Goal: Task Accomplishment & Management: Complete application form

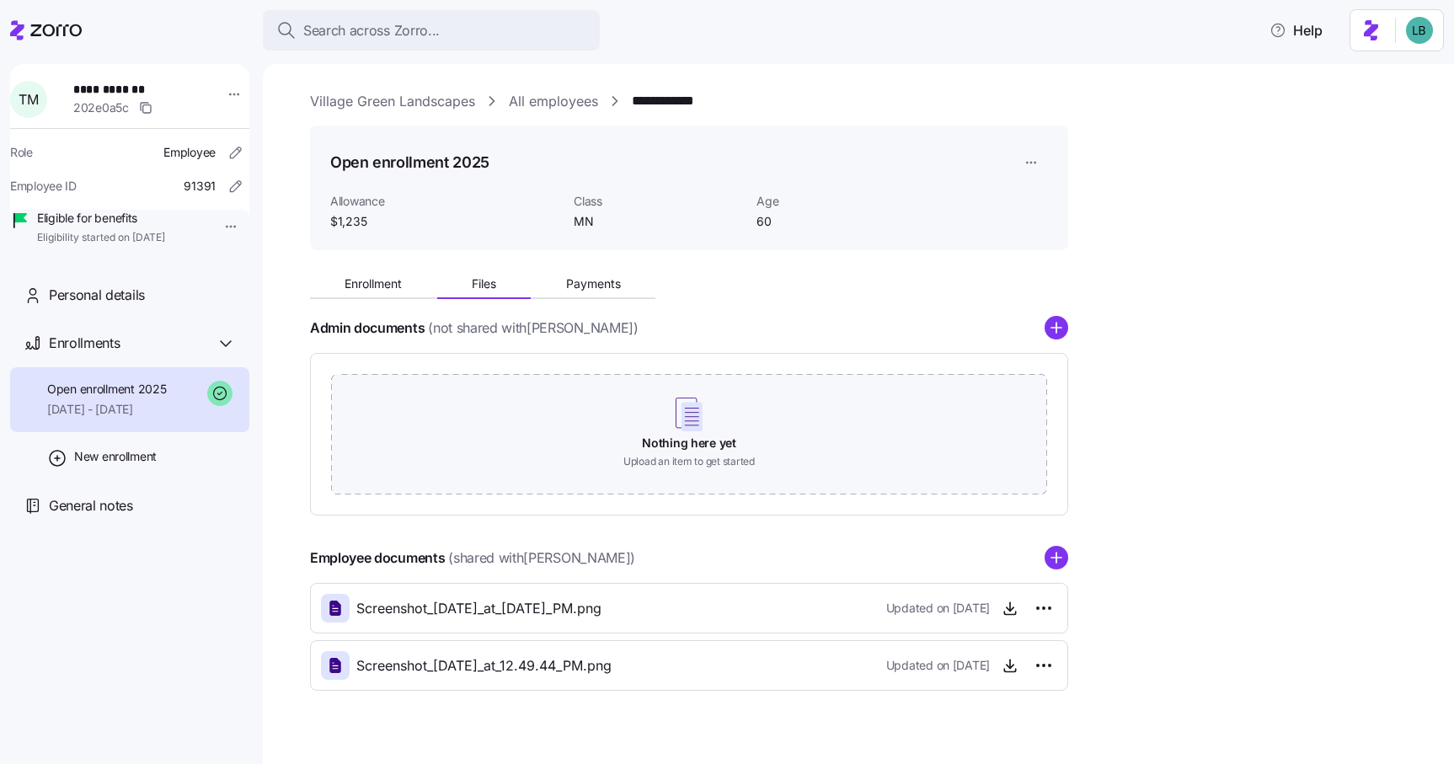
scroll to position [28, 0]
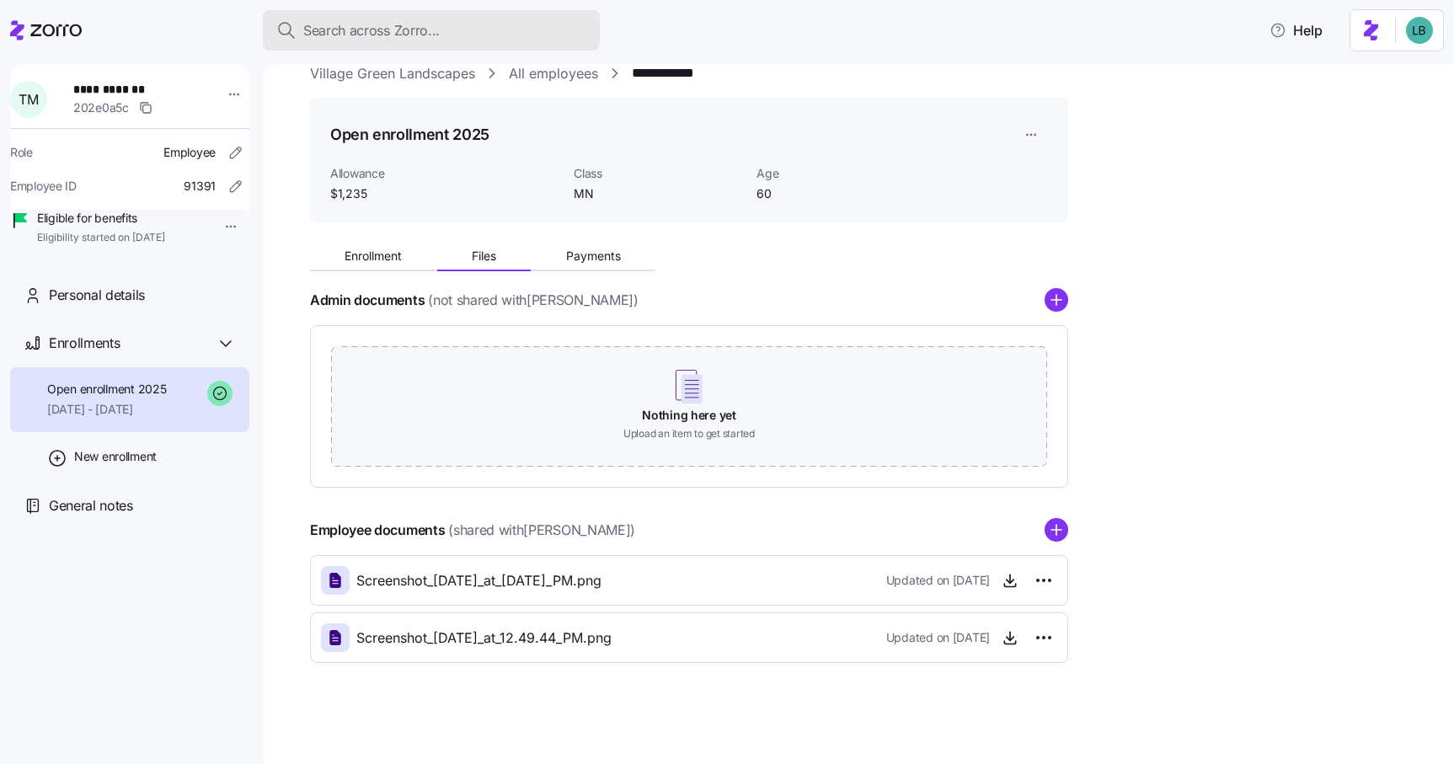
click at [335, 31] on span "Search across Zorro..." at bounding box center [371, 30] width 136 height 21
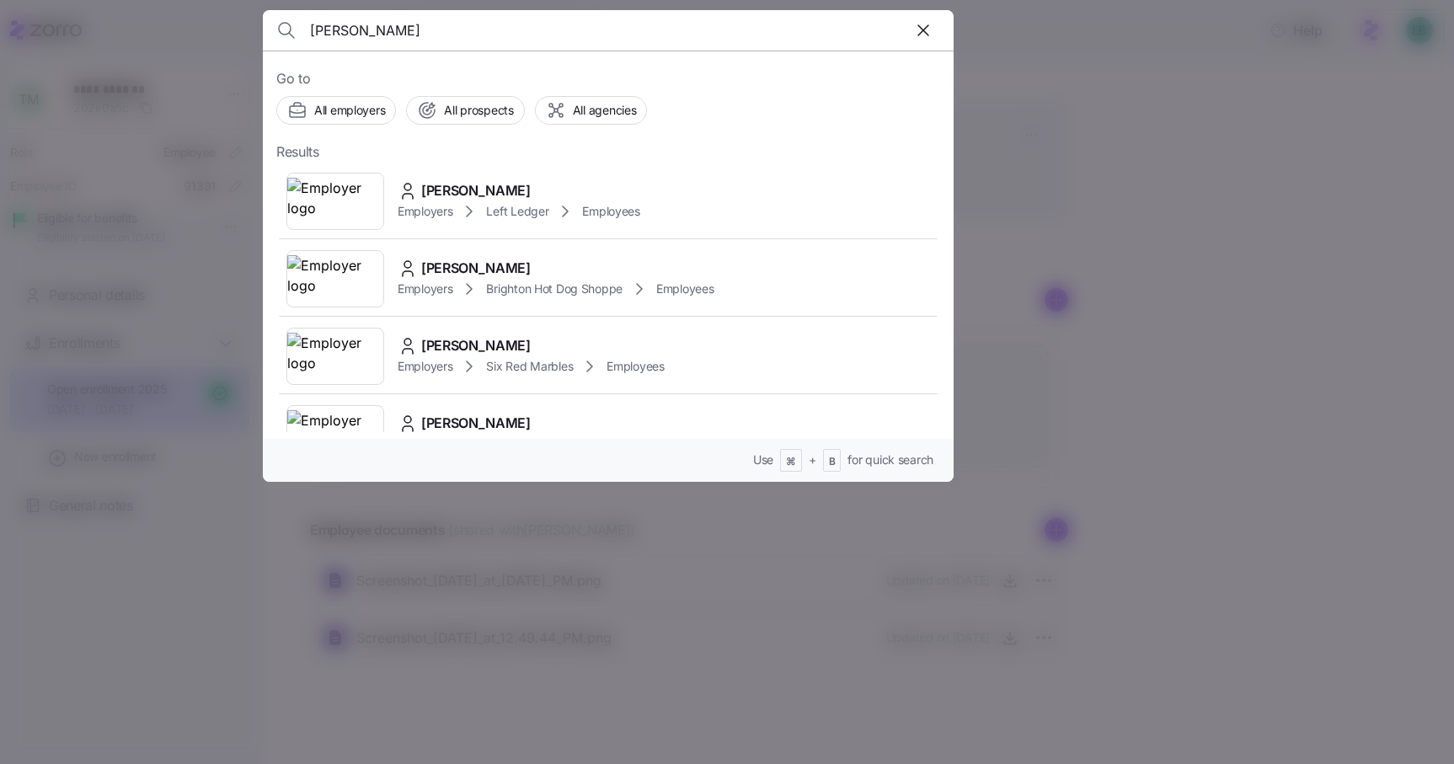
click at [417, 30] on input "John King" at bounding box center [525, 30] width 431 height 40
paste input "Gueringer"
type input "John Gueringer"
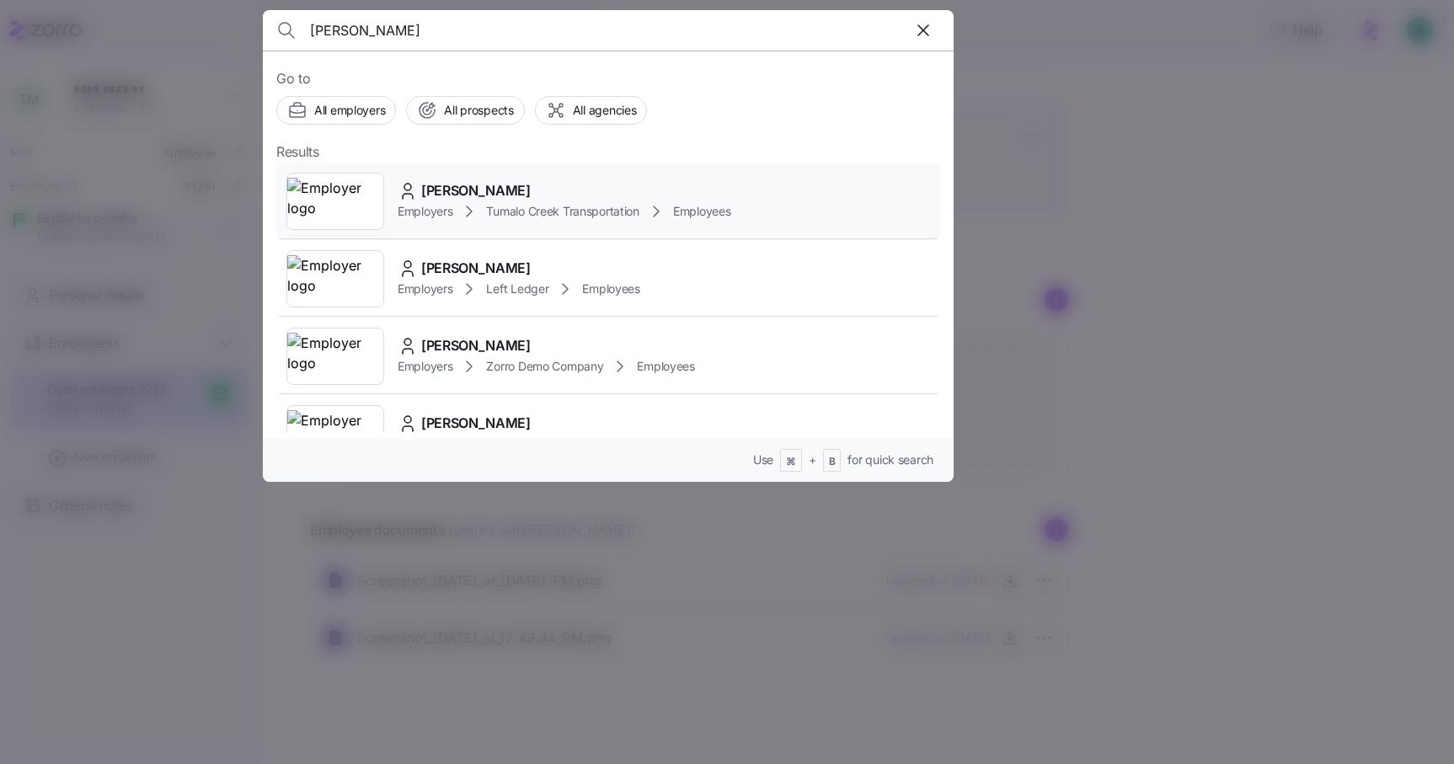
click at [476, 190] on span "John Gueringer" at bounding box center [475, 190] width 109 height 21
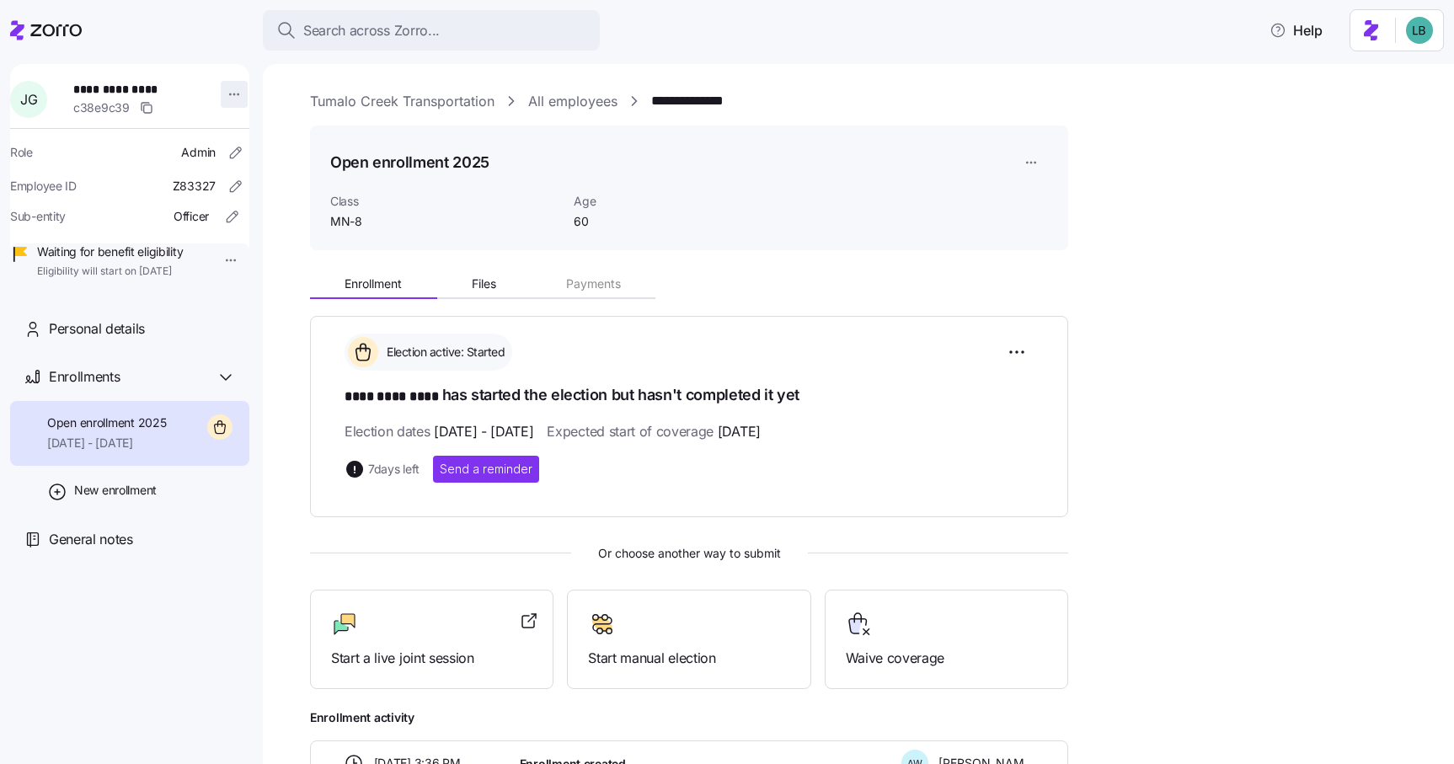
click at [221, 93] on html "**********" at bounding box center [727, 377] width 1454 height 754
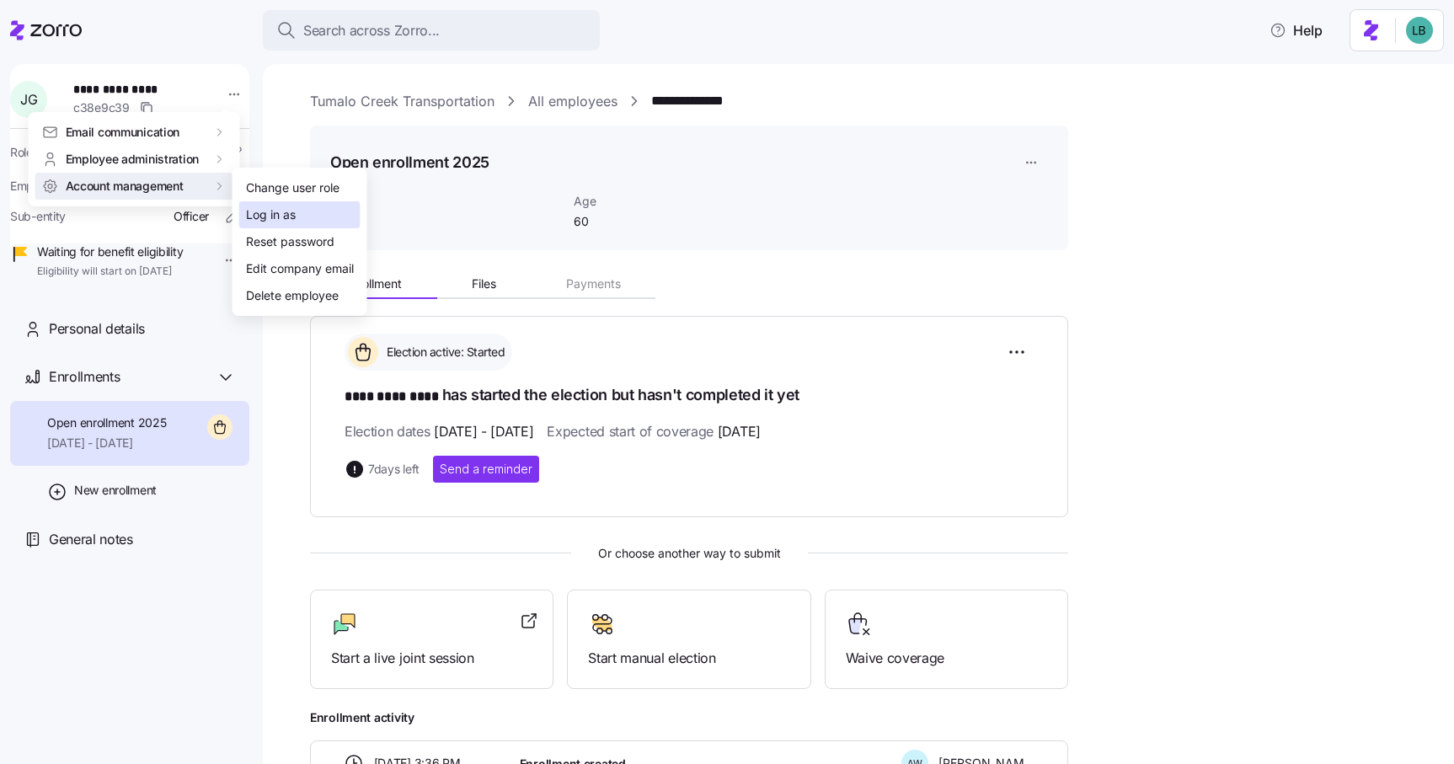
click at [260, 210] on div "Log in as" at bounding box center [271, 214] width 50 height 19
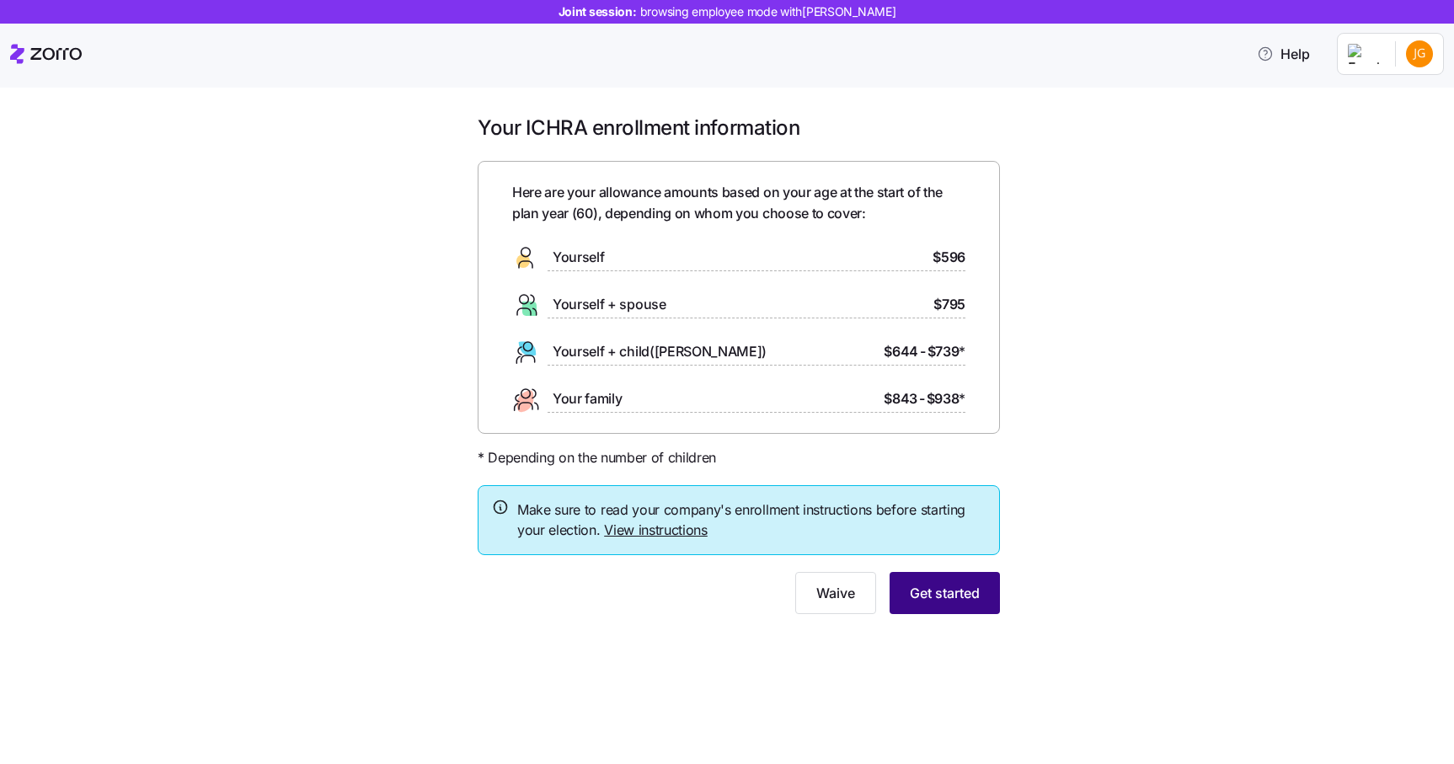
click at [930, 589] on span "Get started" at bounding box center [945, 593] width 70 height 20
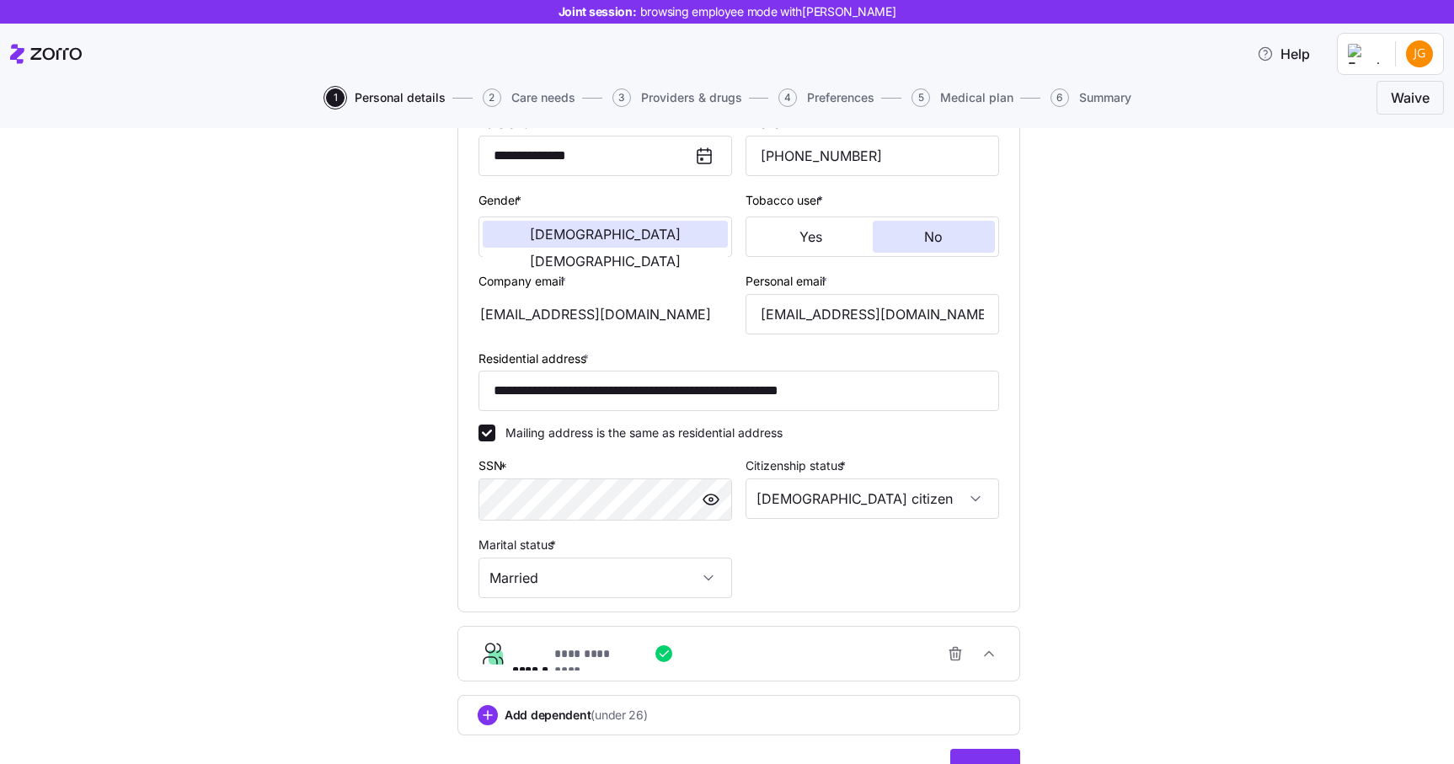
scroll to position [360, 0]
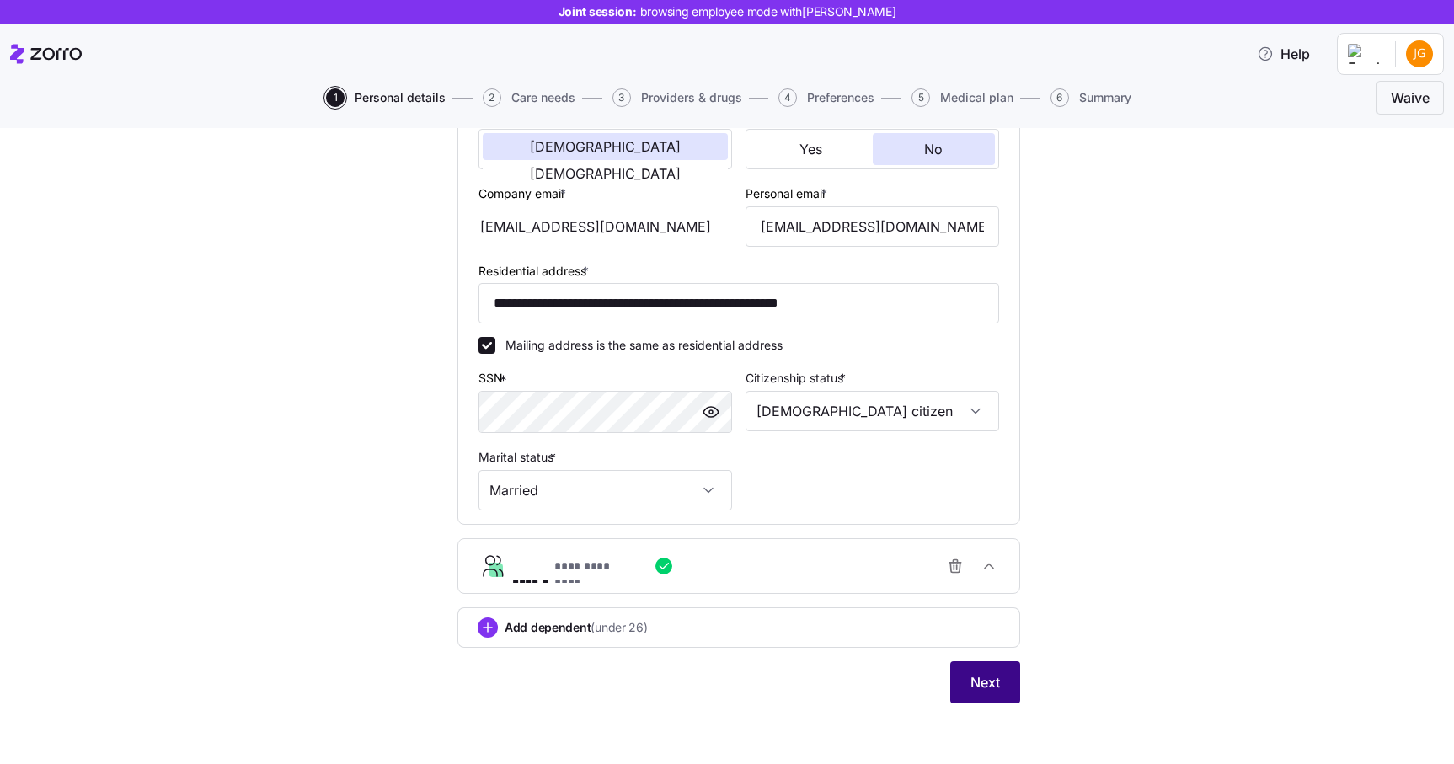
click at [990, 681] on span "Next" at bounding box center [984, 682] width 29 height 20
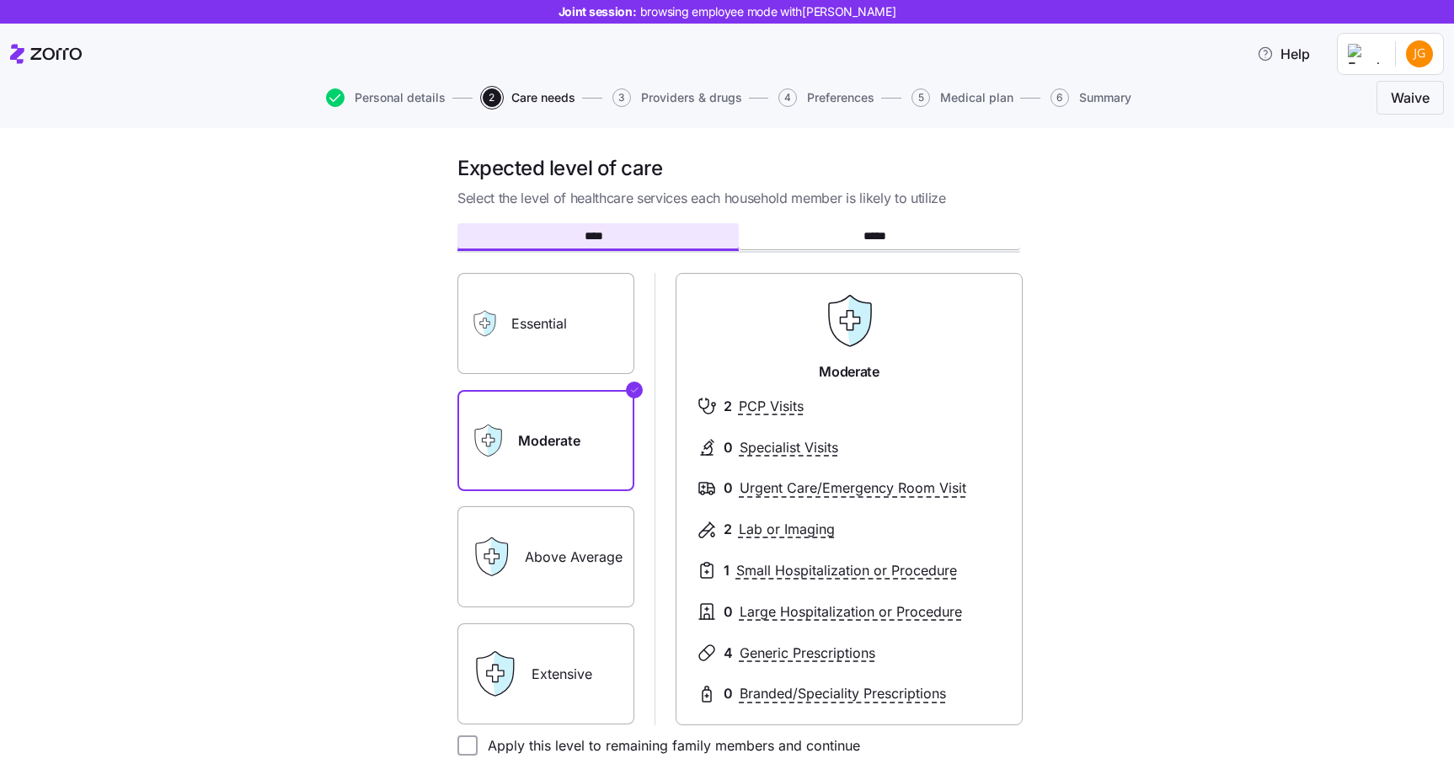
scroll to position [200, 0]
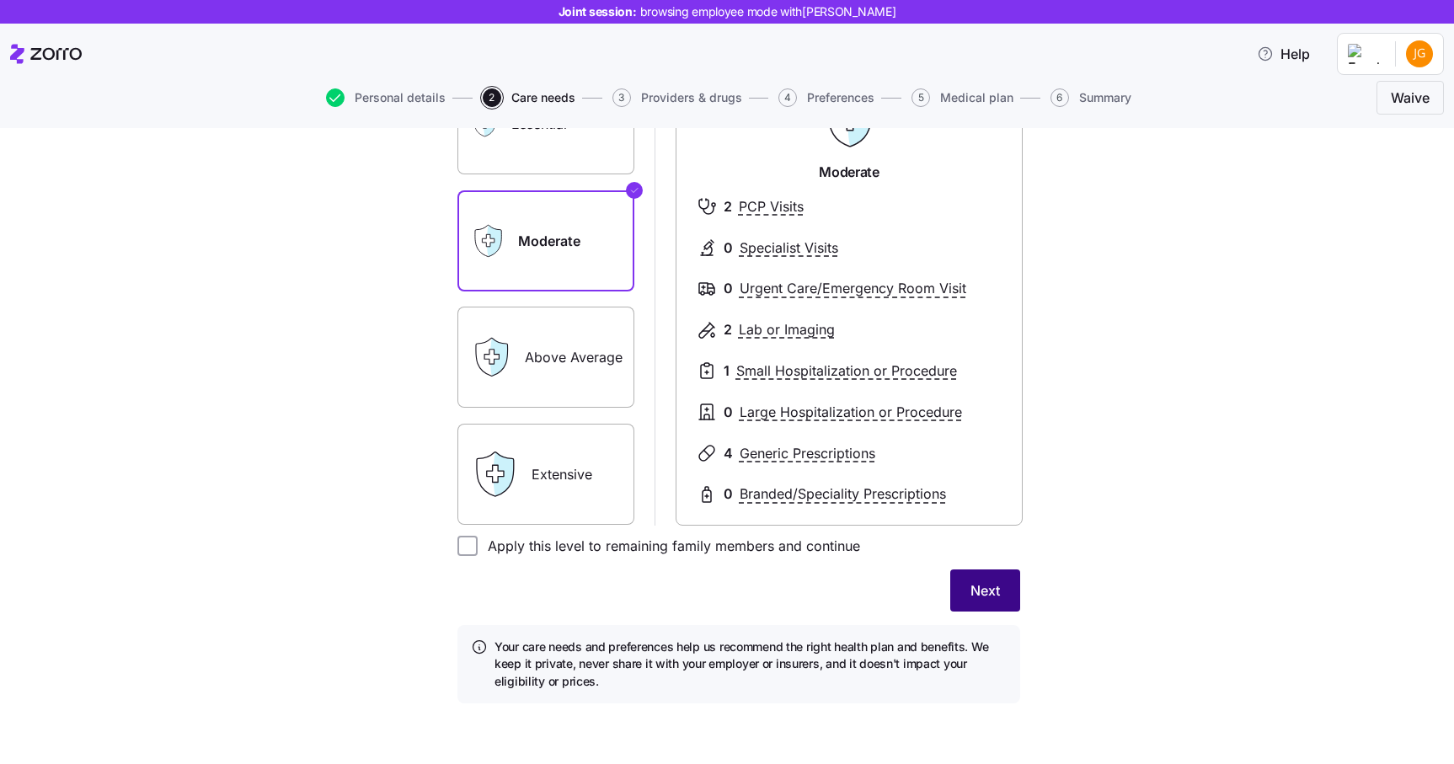
click at [985, 601] on button "Next" at bounding box center [985, 590] width 70 height 42
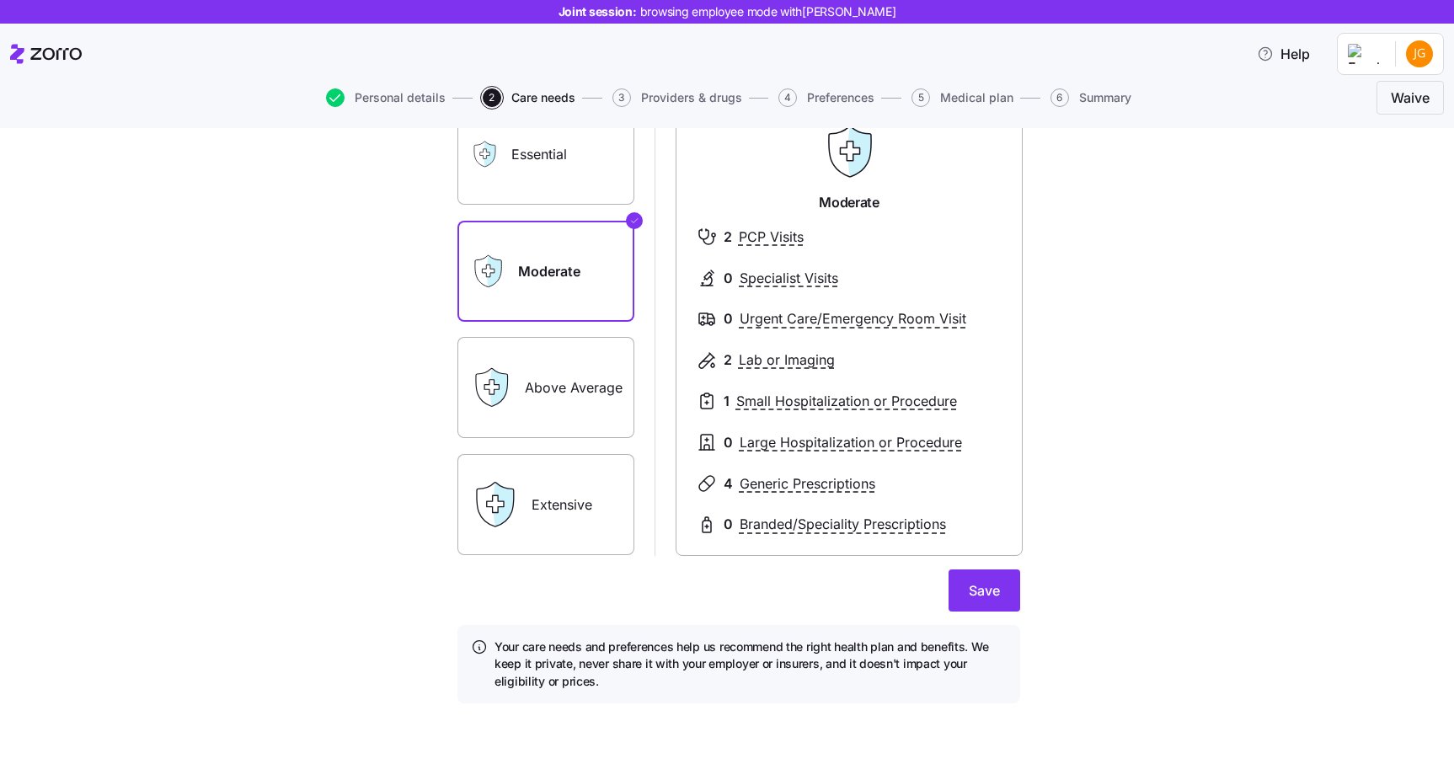
click at [985, 601] on button "Save" at bounding box center [984, 590] width 72 height 42
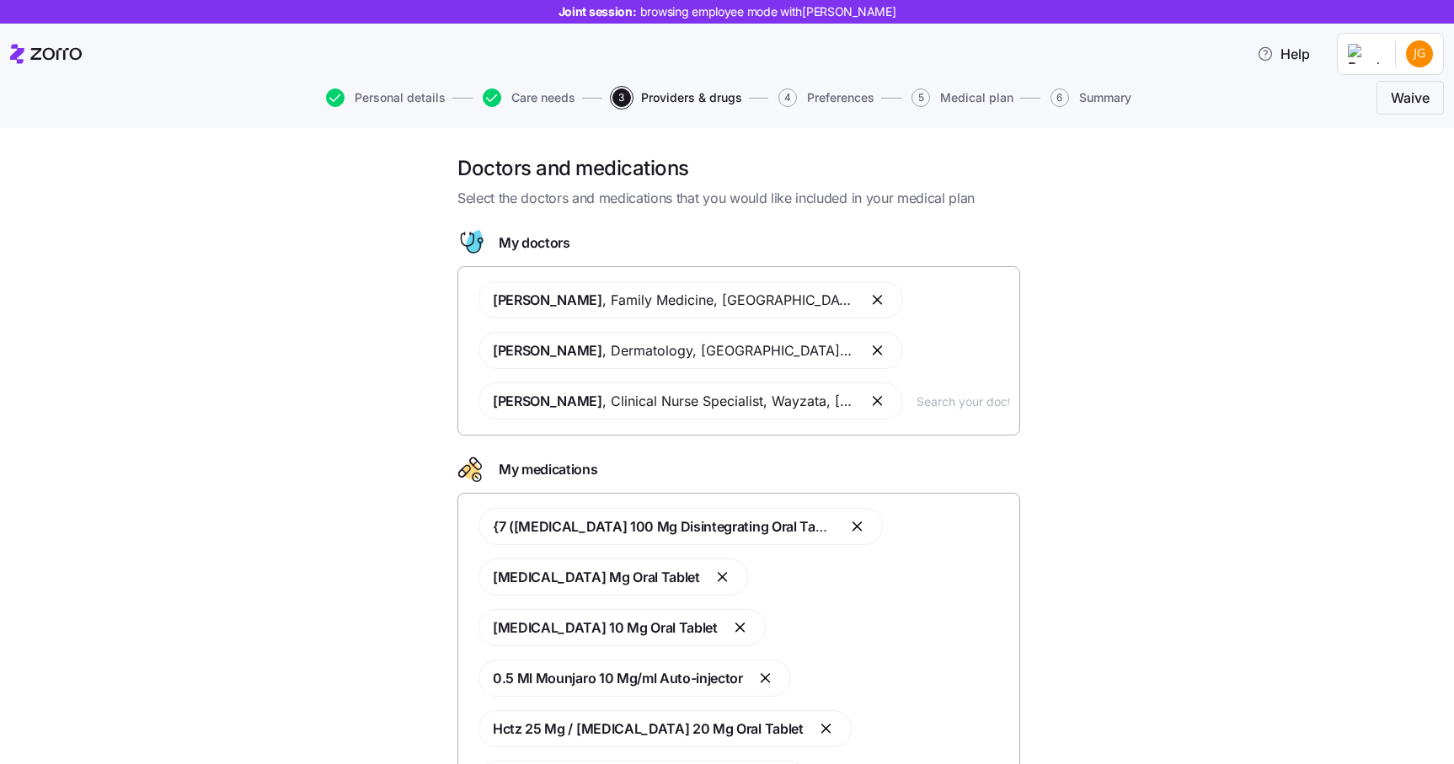
scroll to position [173, 0]
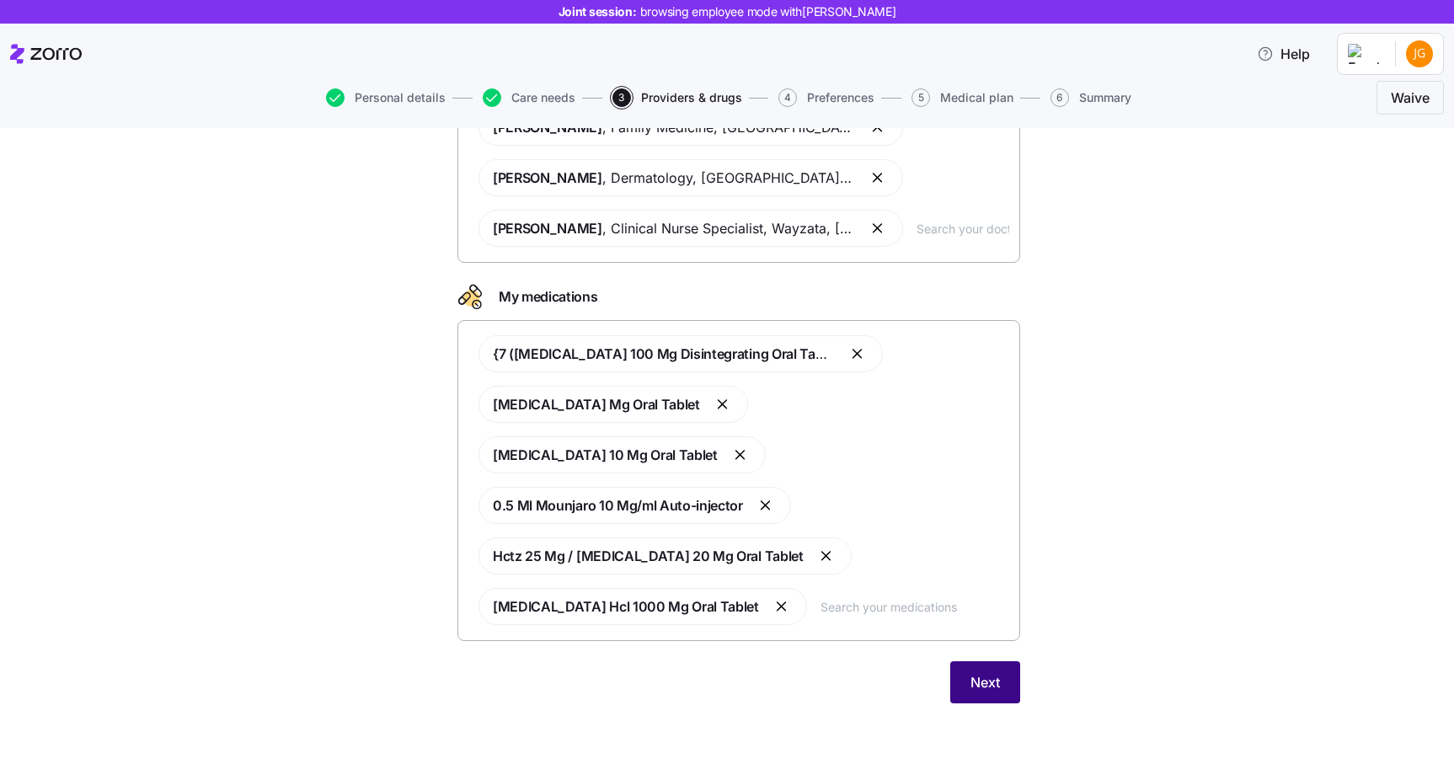
click at [996, 688] on span "Next" at bounding box center [984, 682] width 29 height 20
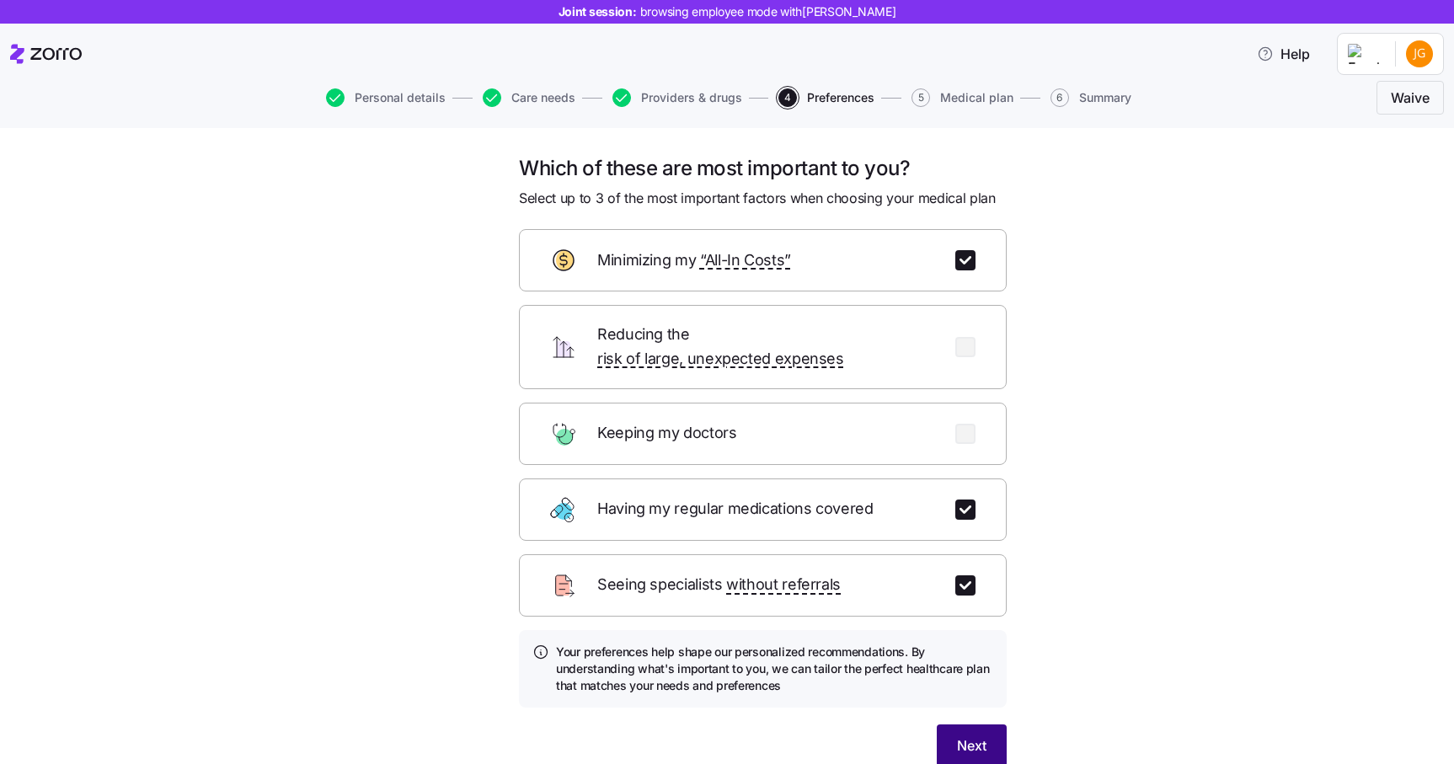
click at [968, 735] on span "Next" at bounding box center [971, 745] width 29 height 20
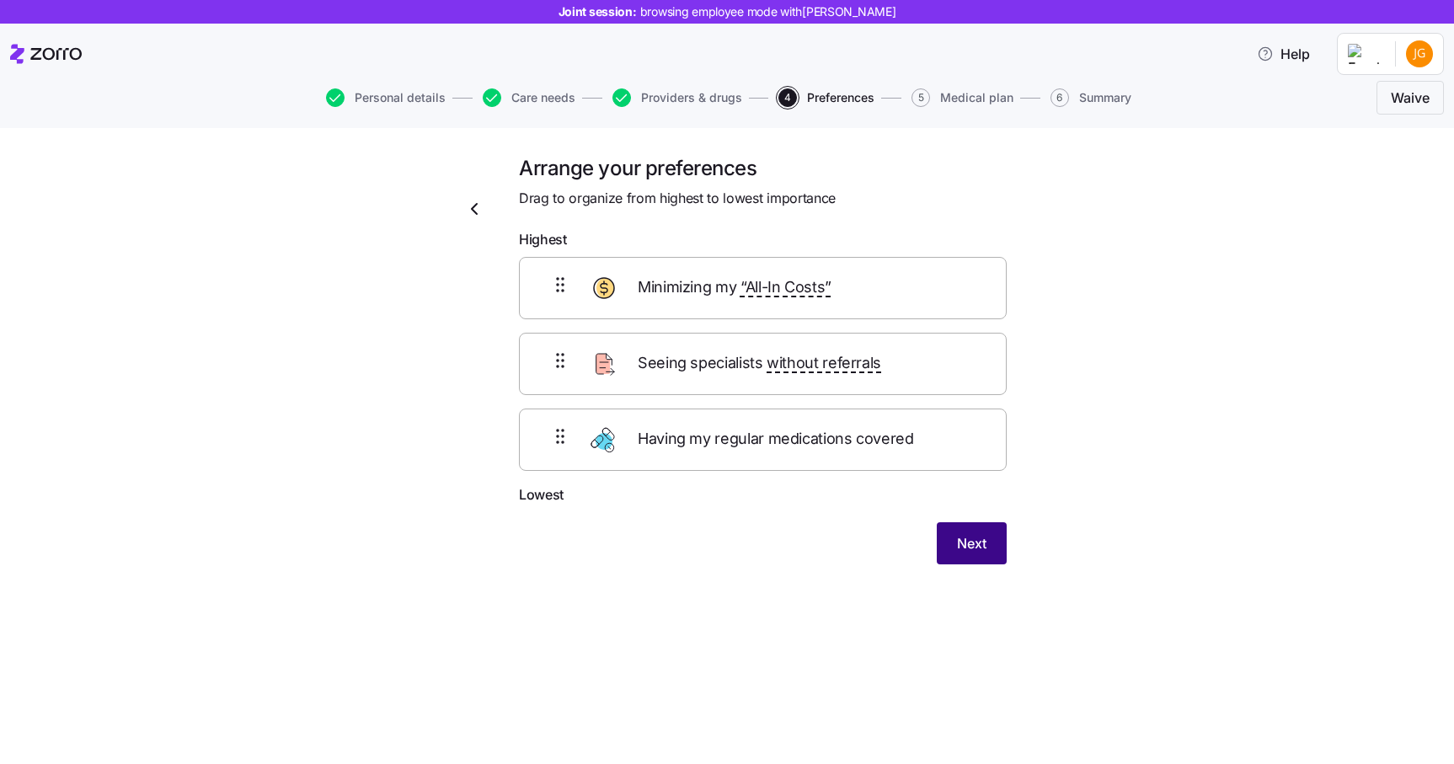
click at [977, 544] on span "Next" at bounding box center [971, 543] width 29 height 20
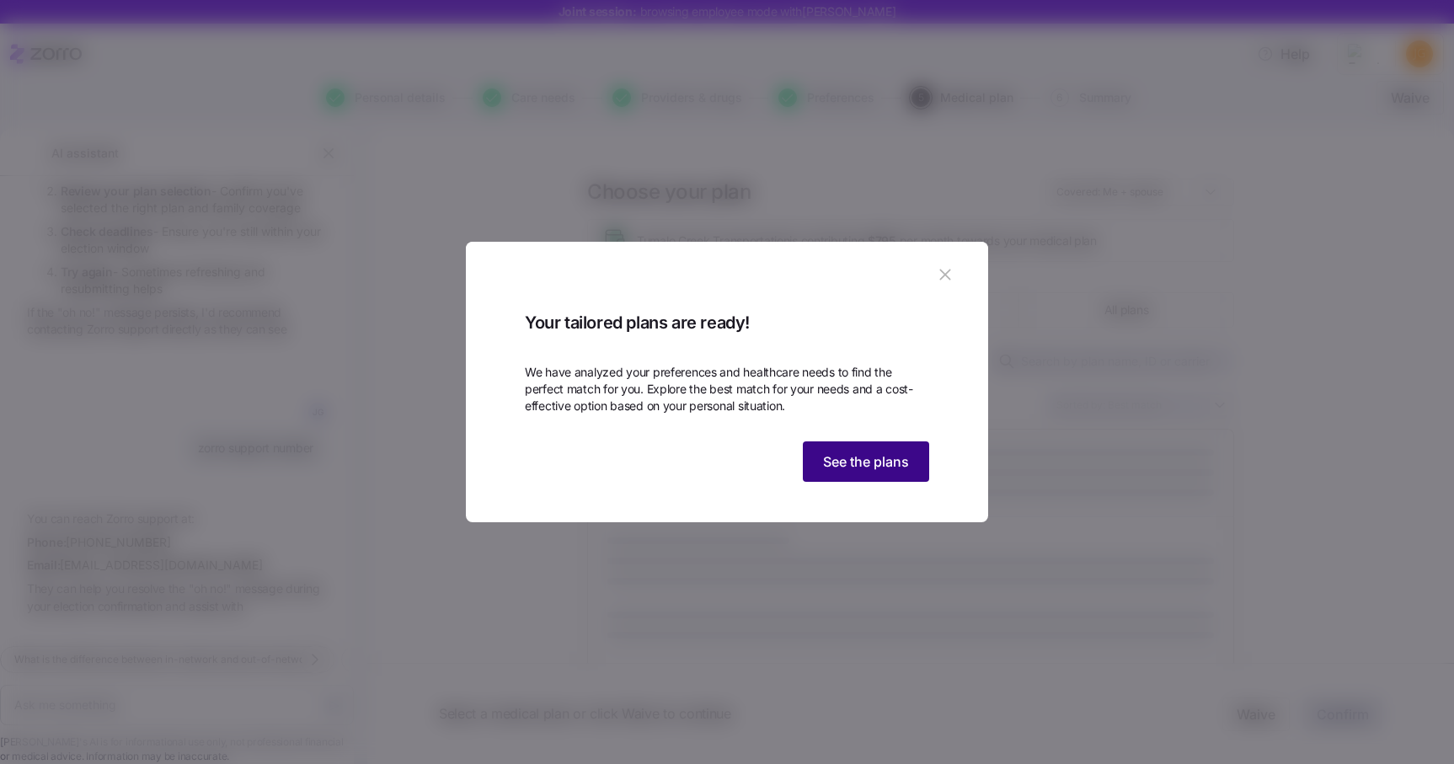
scroll to position [906, 0]
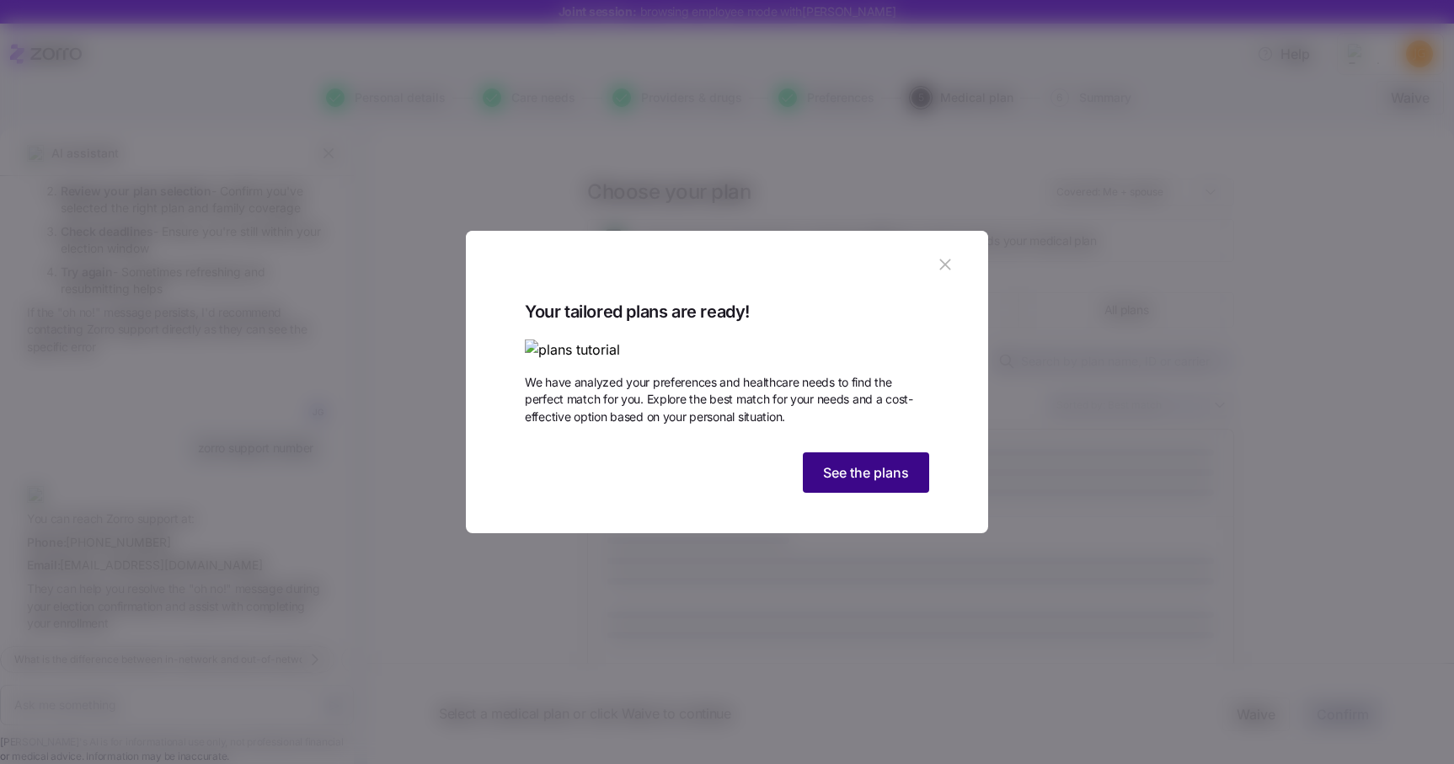
click at [862, 493] on button "See the plans" at bounding box center [866, 472] width 126 height 40
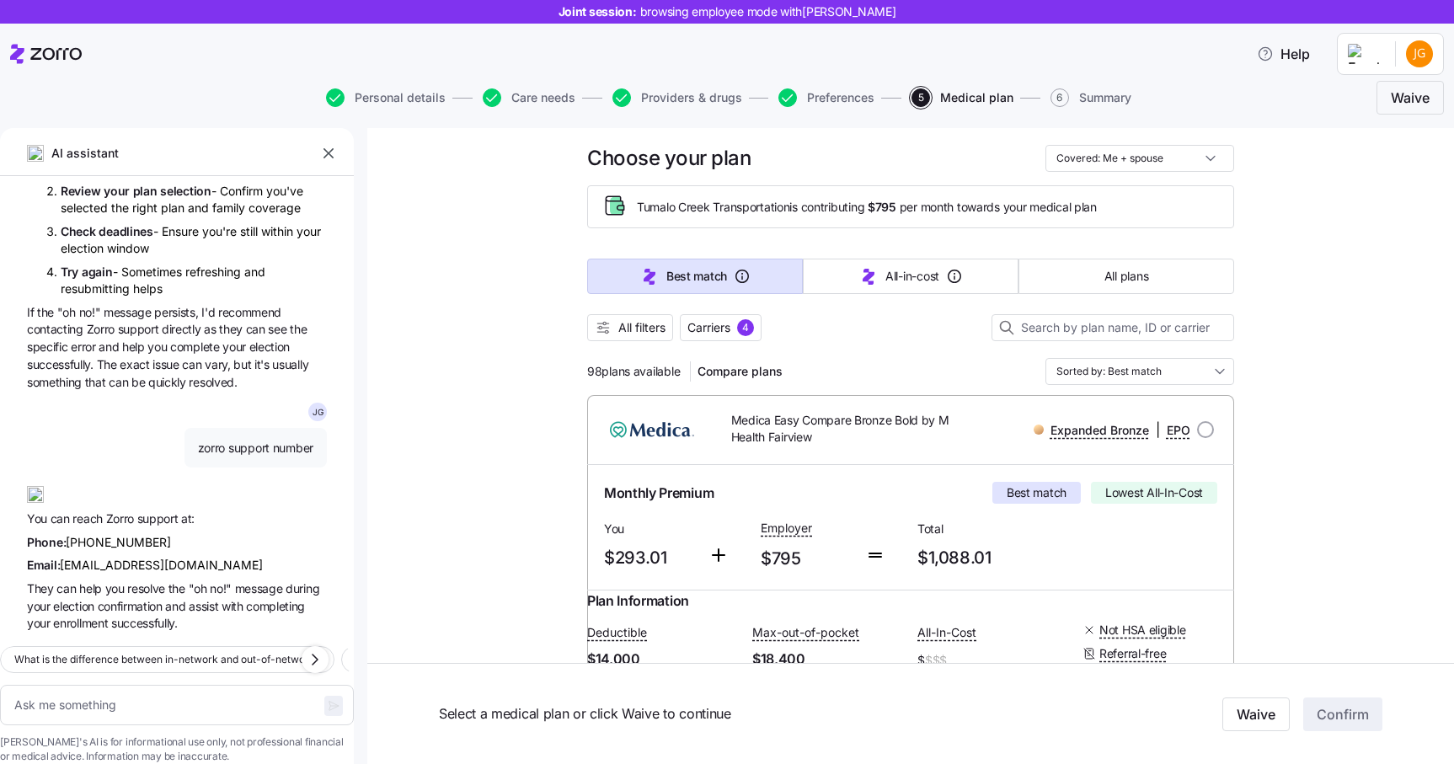
scroll to position [48, 0]
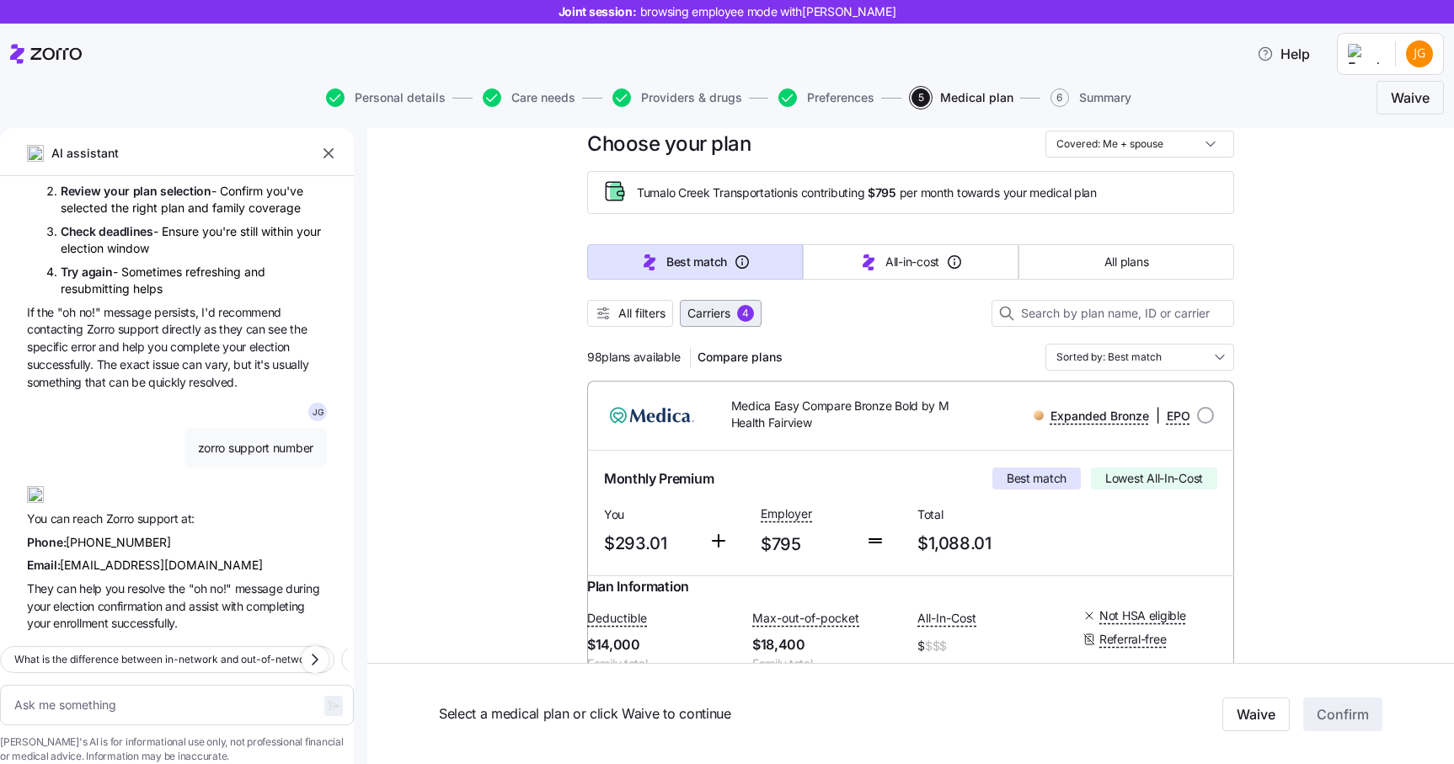
click at [712, 316] on span "Carriers" at bounding box center [708, 313] width 43 height 17
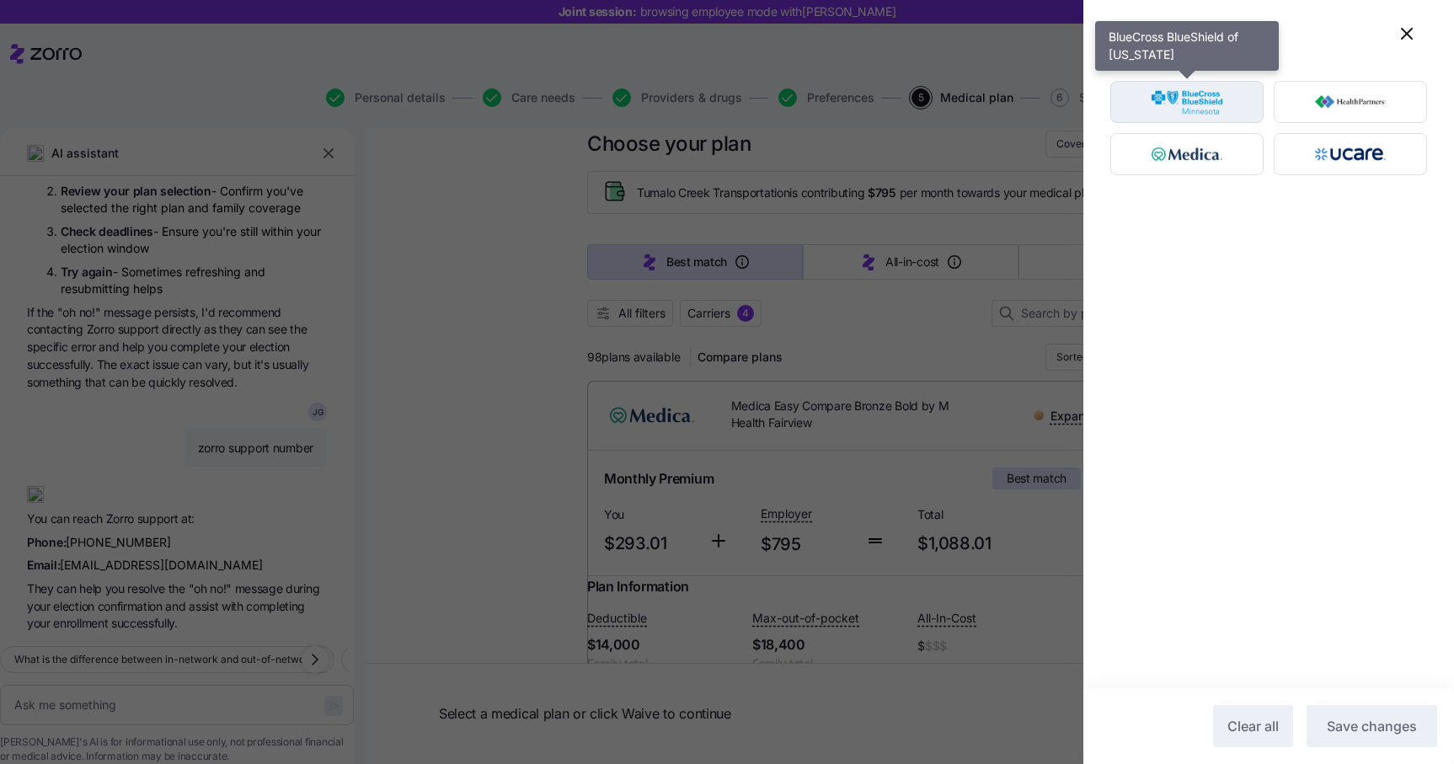
click at [1208, 106] on img "button" at bounding box center [1187, 102] width 124 height 34
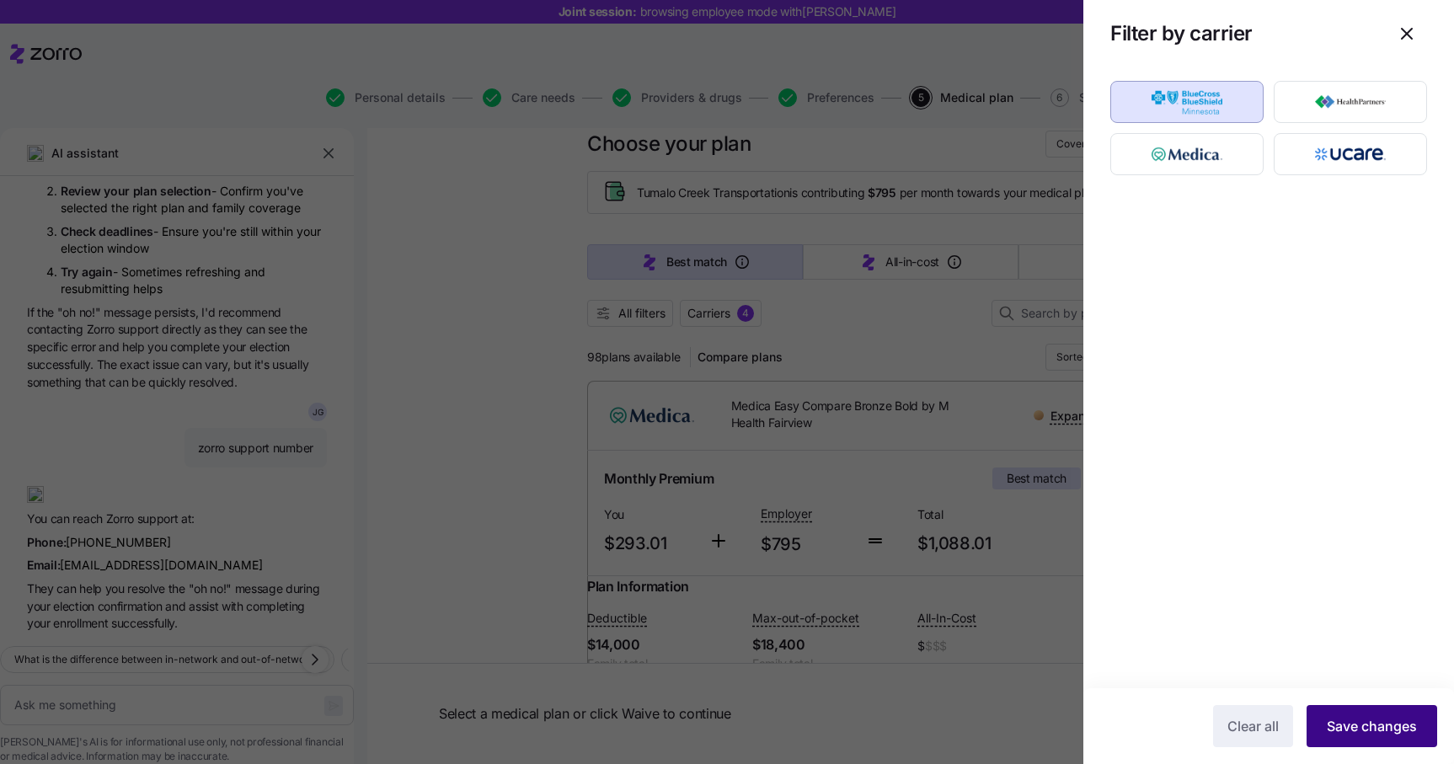
click at [1388, 723] on span "Save changes" at bounding box center [1371, 726] width 90 height 20
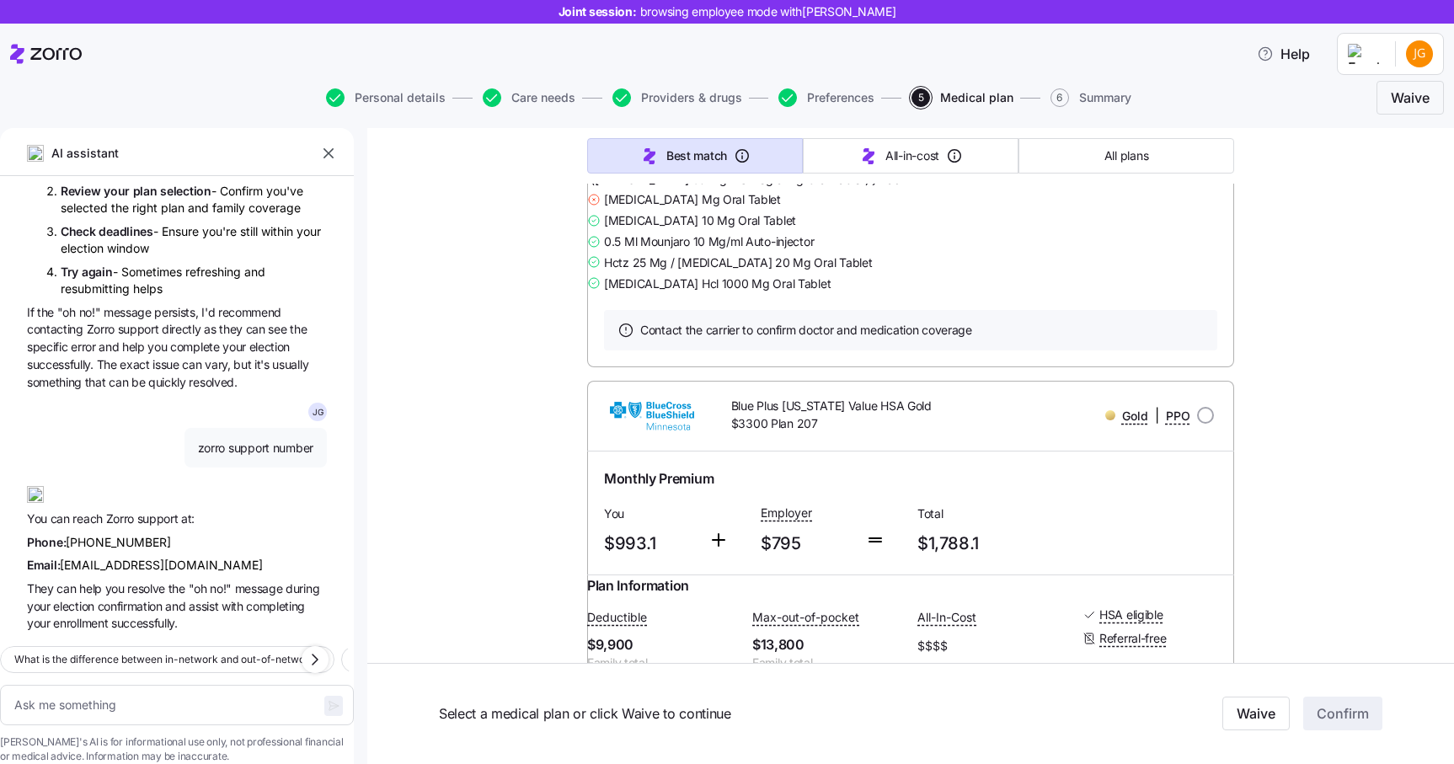
scroll to position [8718, 0]
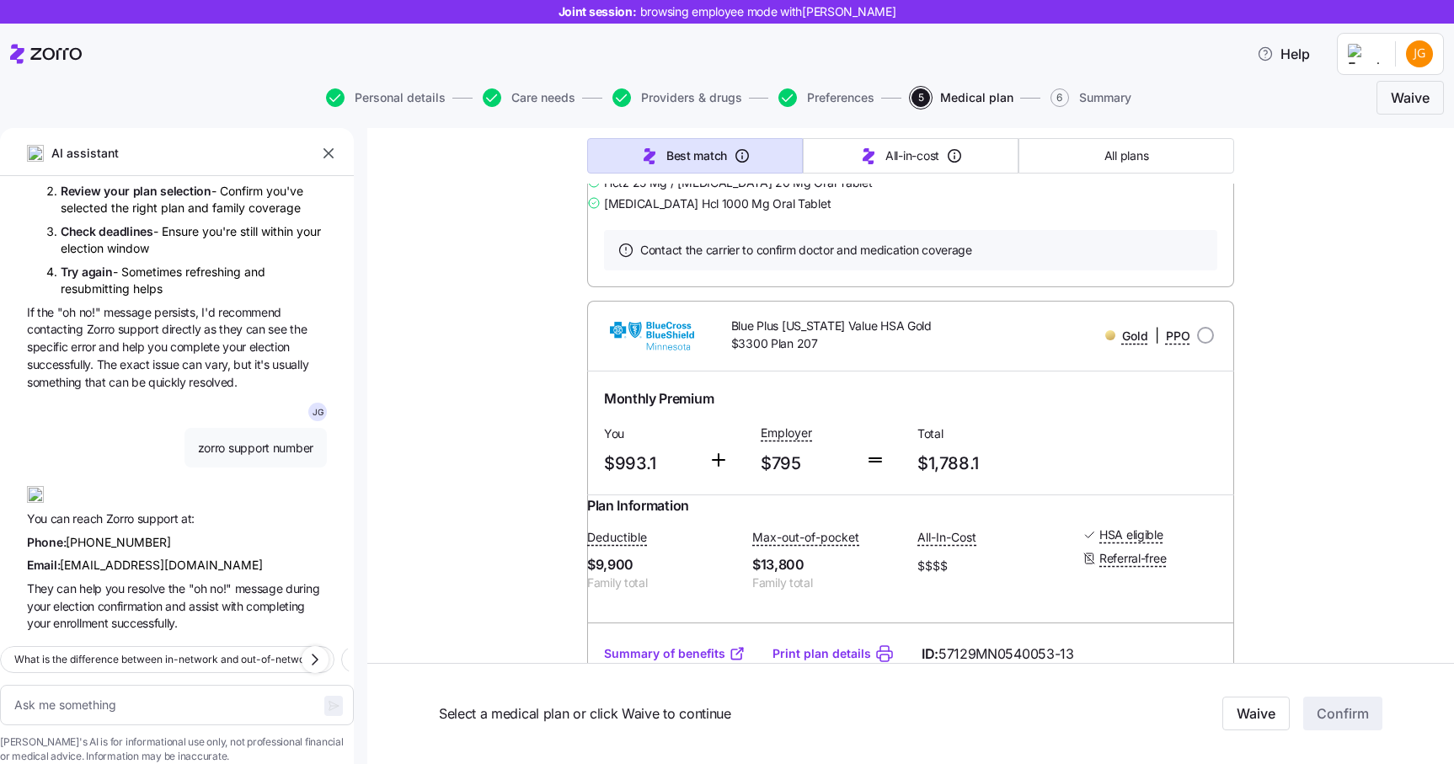
type textarea "x"
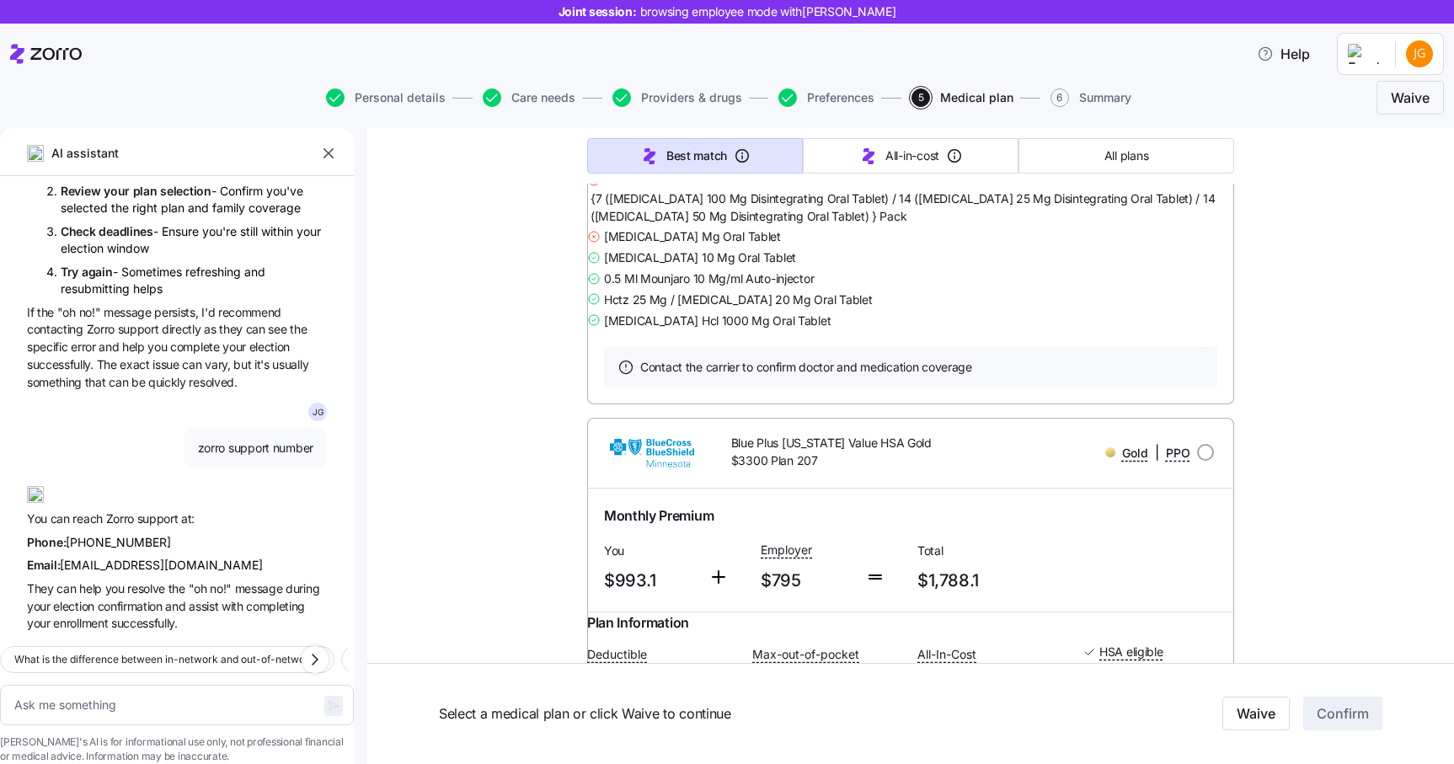
radio input "true"
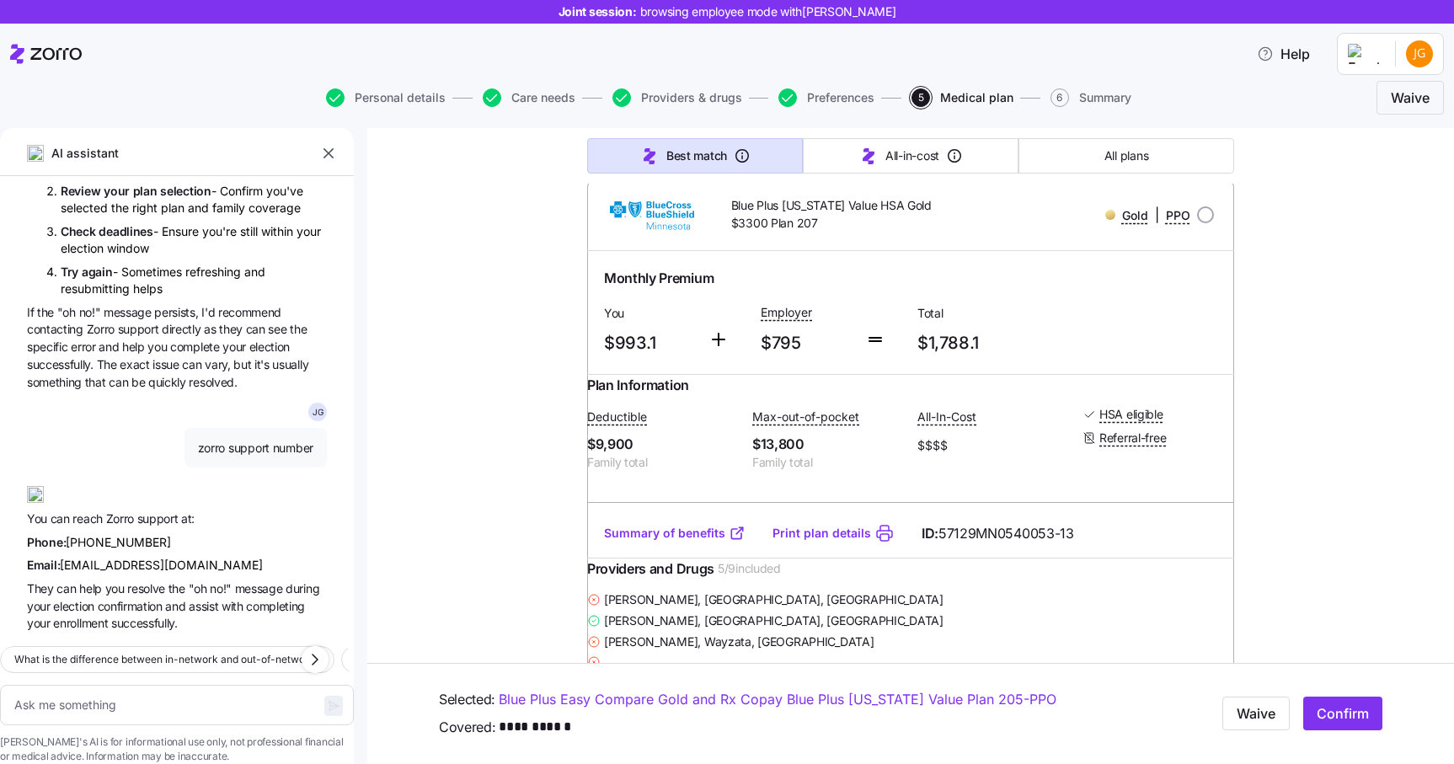
scroll to position [9009, 0]
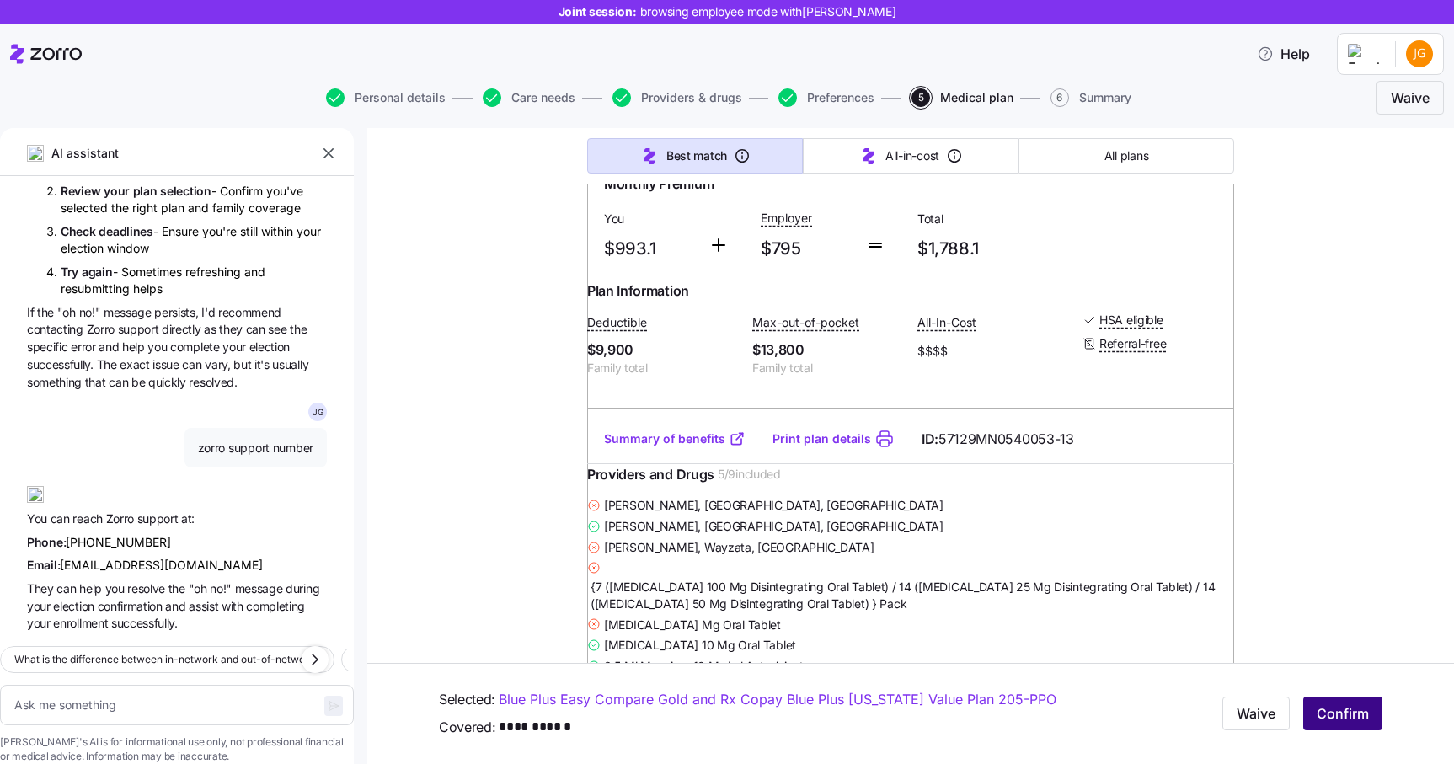
click at [1359, 707] on span "Confirm" at bounding box center [1342, 714] width 52 height 20
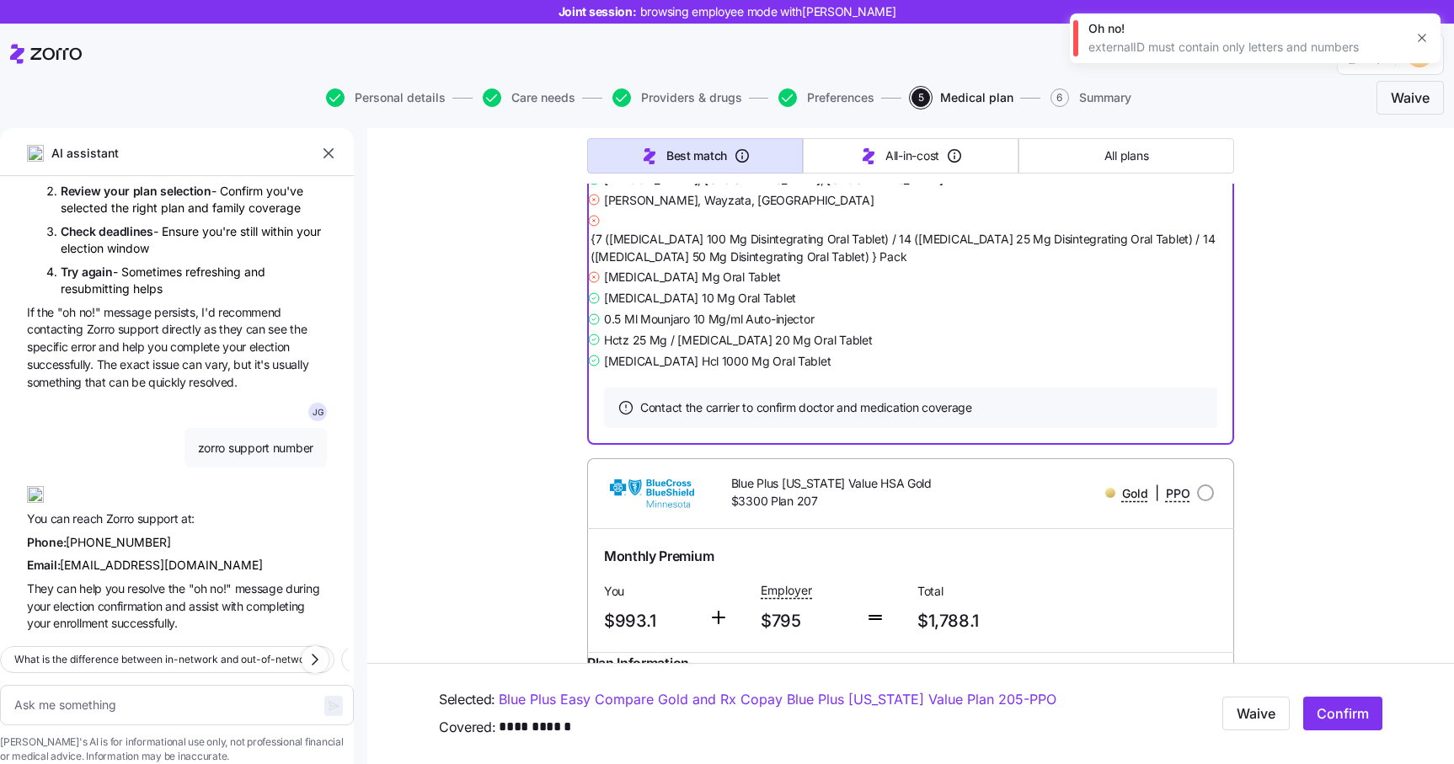
scroll to position [8715, 0]
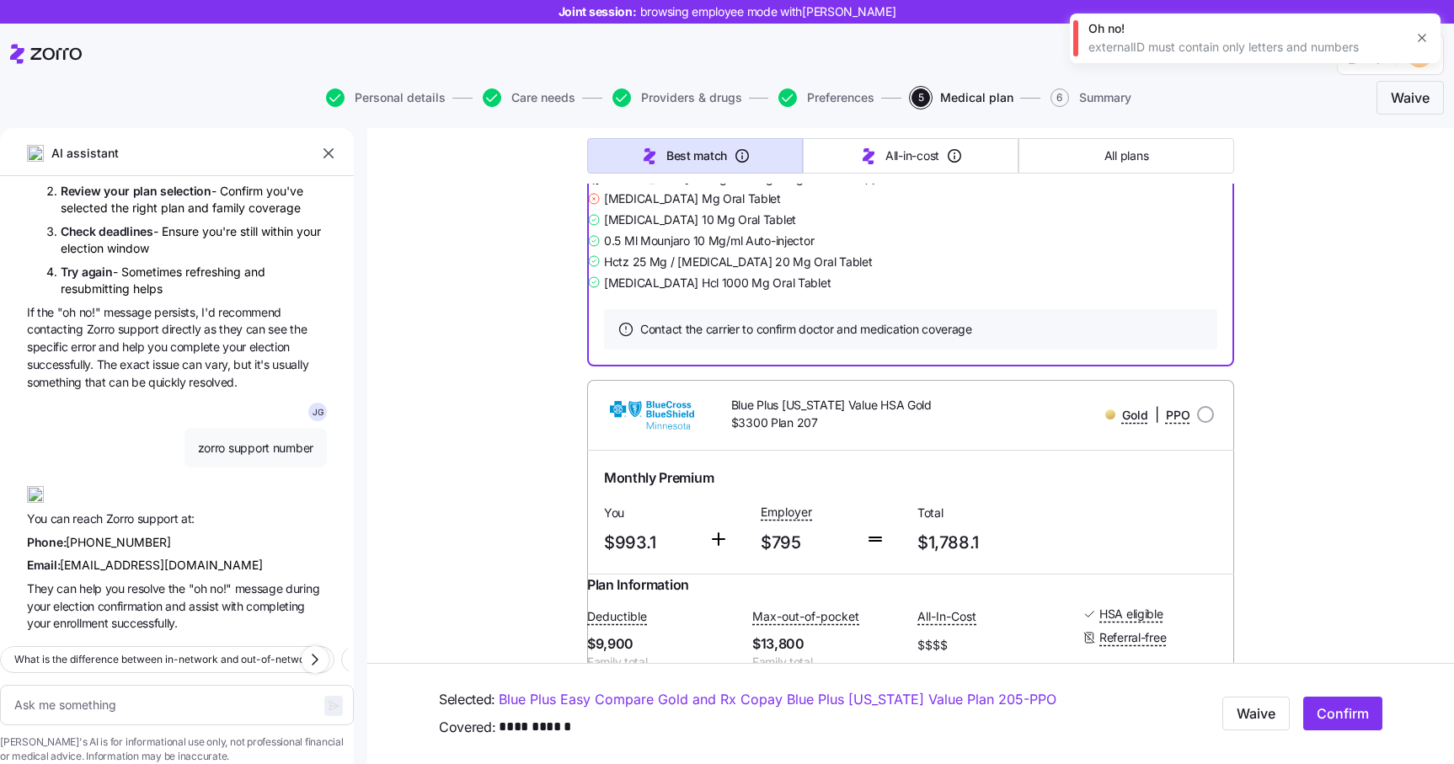
drag, startPoint x: 766, startPoint y: 269, endPoint x: 727, endPoint y: 237, distance: 50.2
copy span "Blue Plus Easy Compare Gold and Rx Copay Blue Plus Minnesota Value Plan 205"
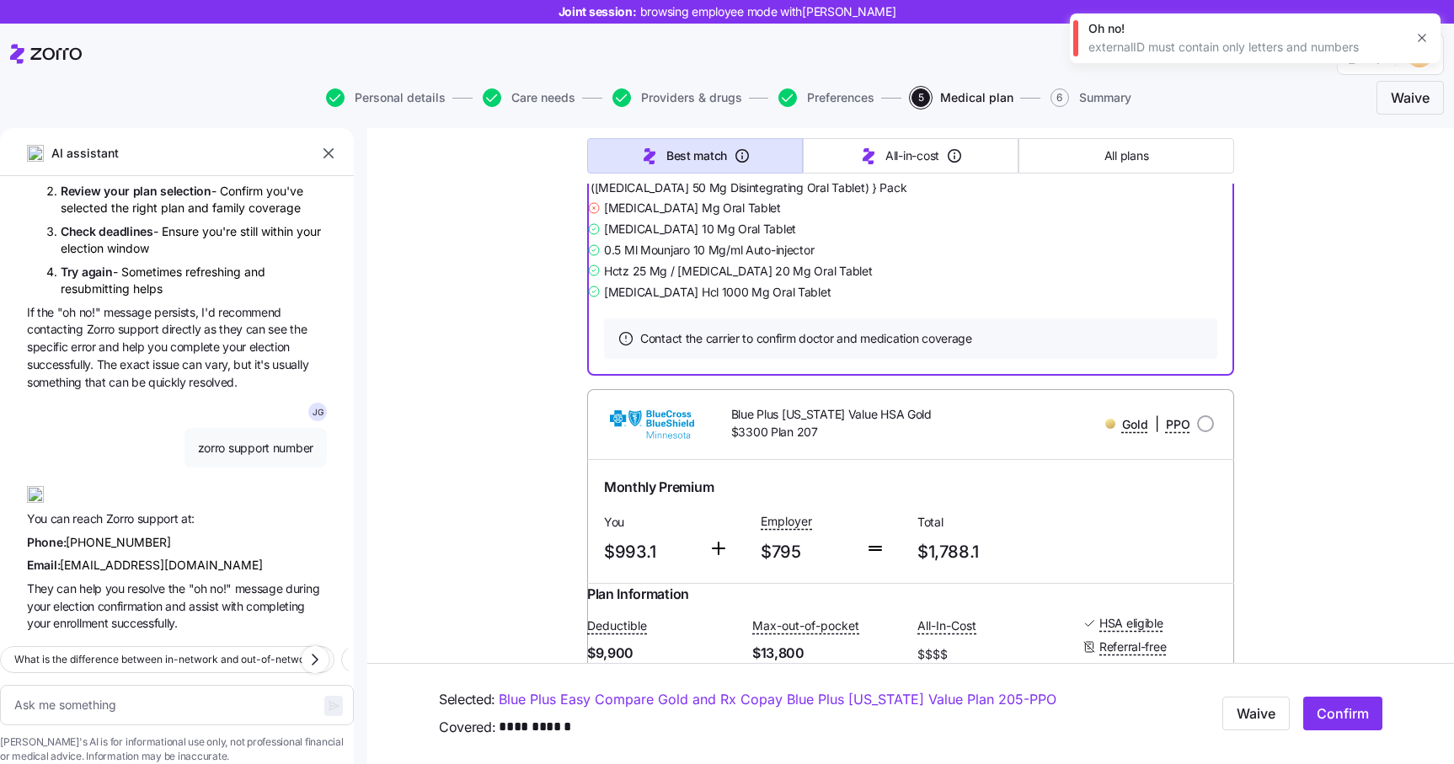
scroll to position [8708, 0]
click at [1151, 77] on div "Providers and Drugs 5 / 9 included" at bounding box center [910, 60] width 647 height 31
click at [1419, 38] on icon "button" at bounding box center [1421, 37] width 13 height 13
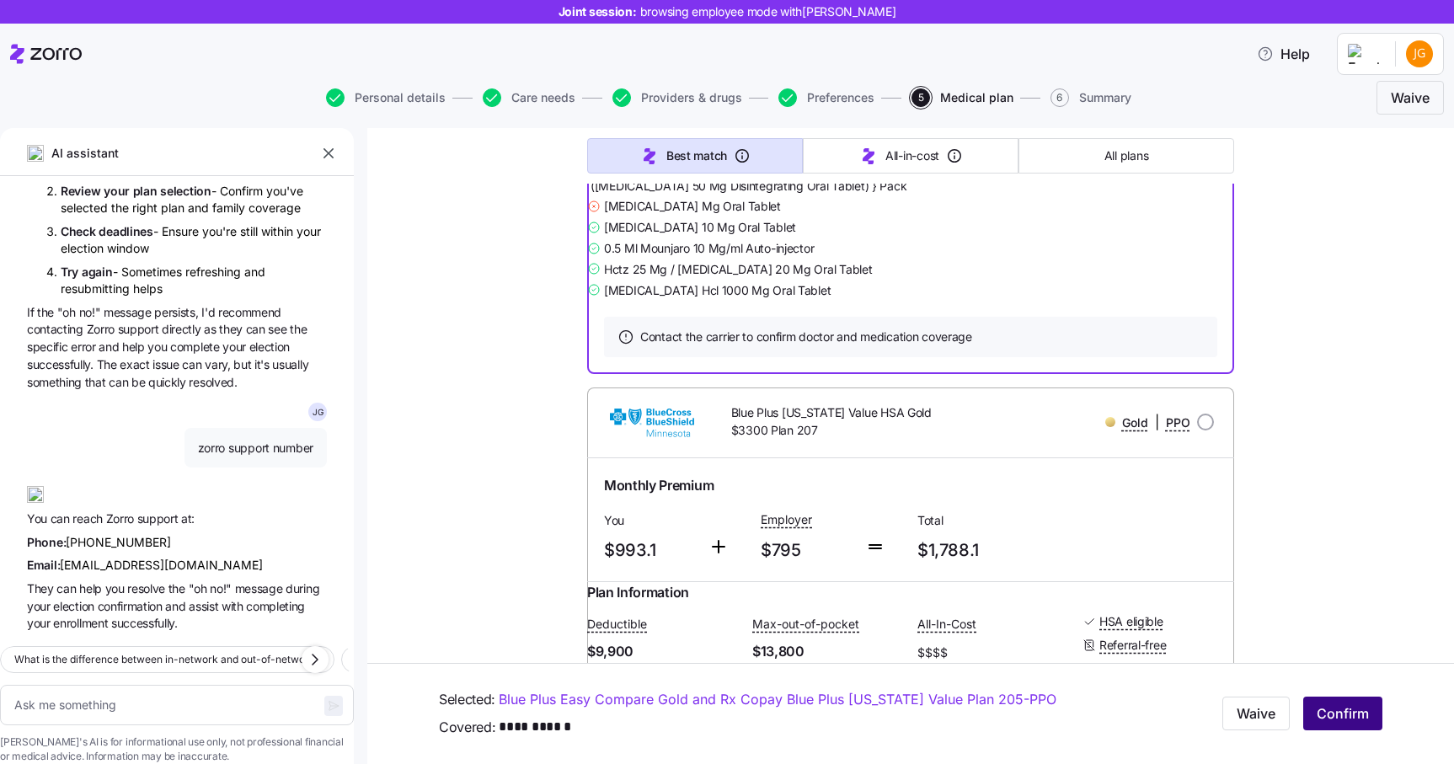
click at [1336, 717] on span "Confirm" at bounding box center [1342, 714] width 52 height 20
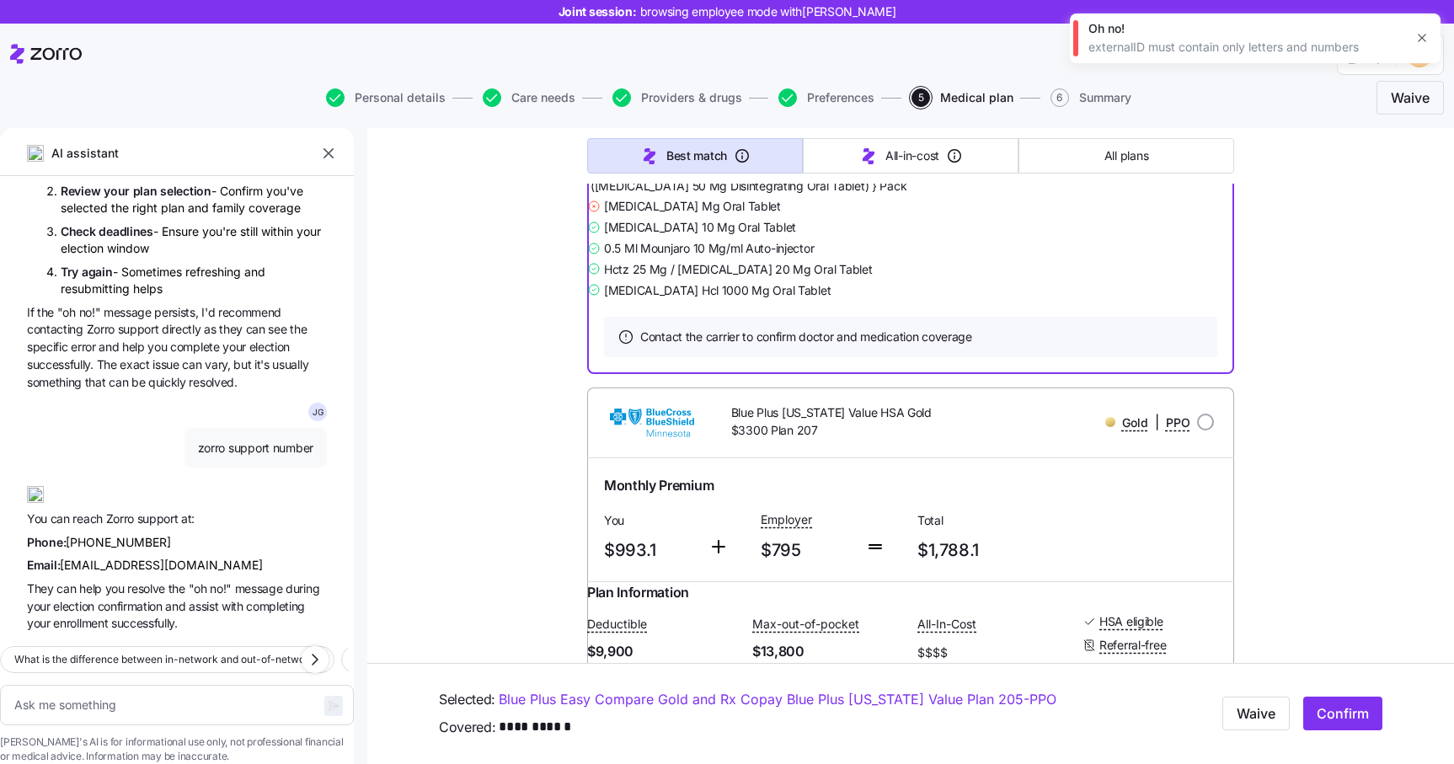
click at [1420, 35] on icon "button" at bounding box center [1421, 37] width 13 height 13
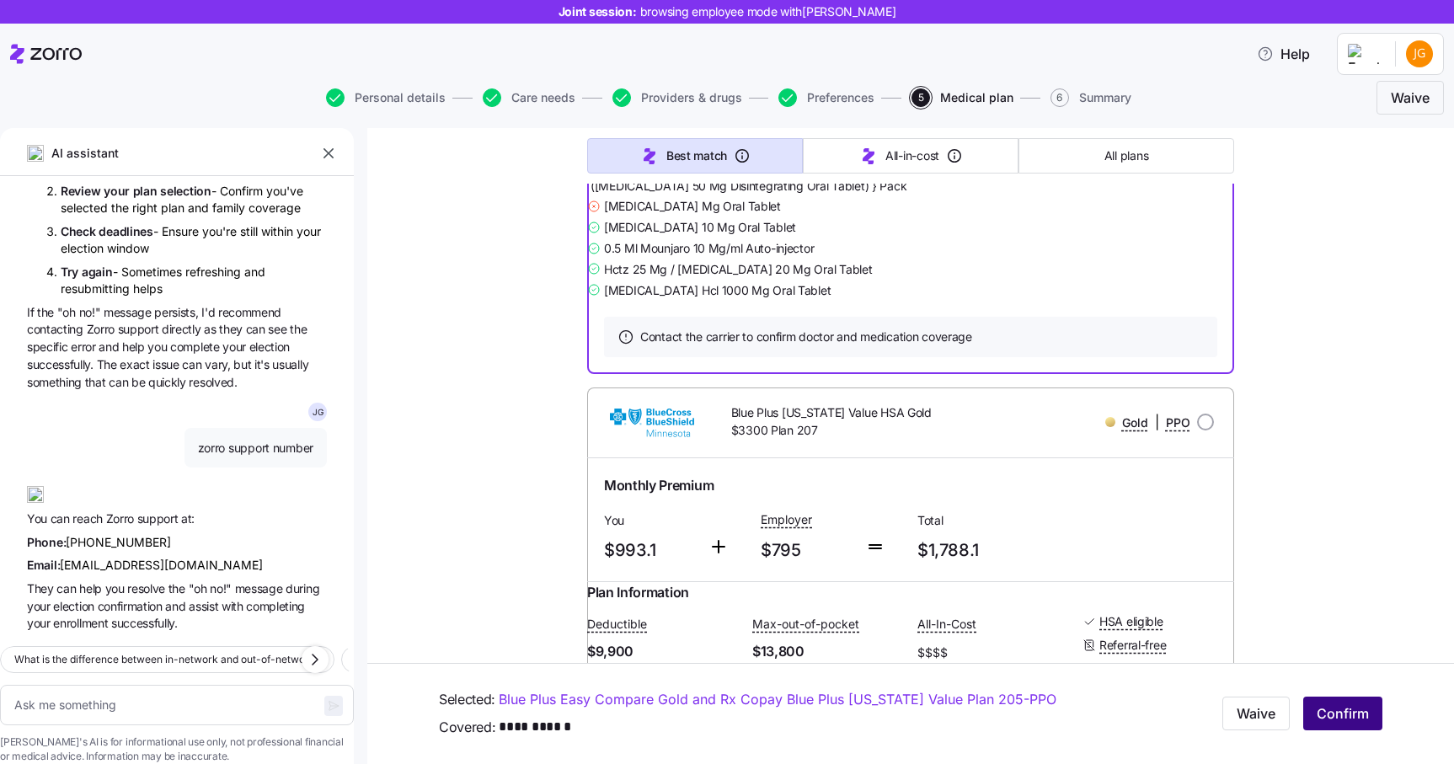
click at [1342, 711] on span "Confirm" at bounding box center [1342, 714] width 52 height 20
type textarea "x"
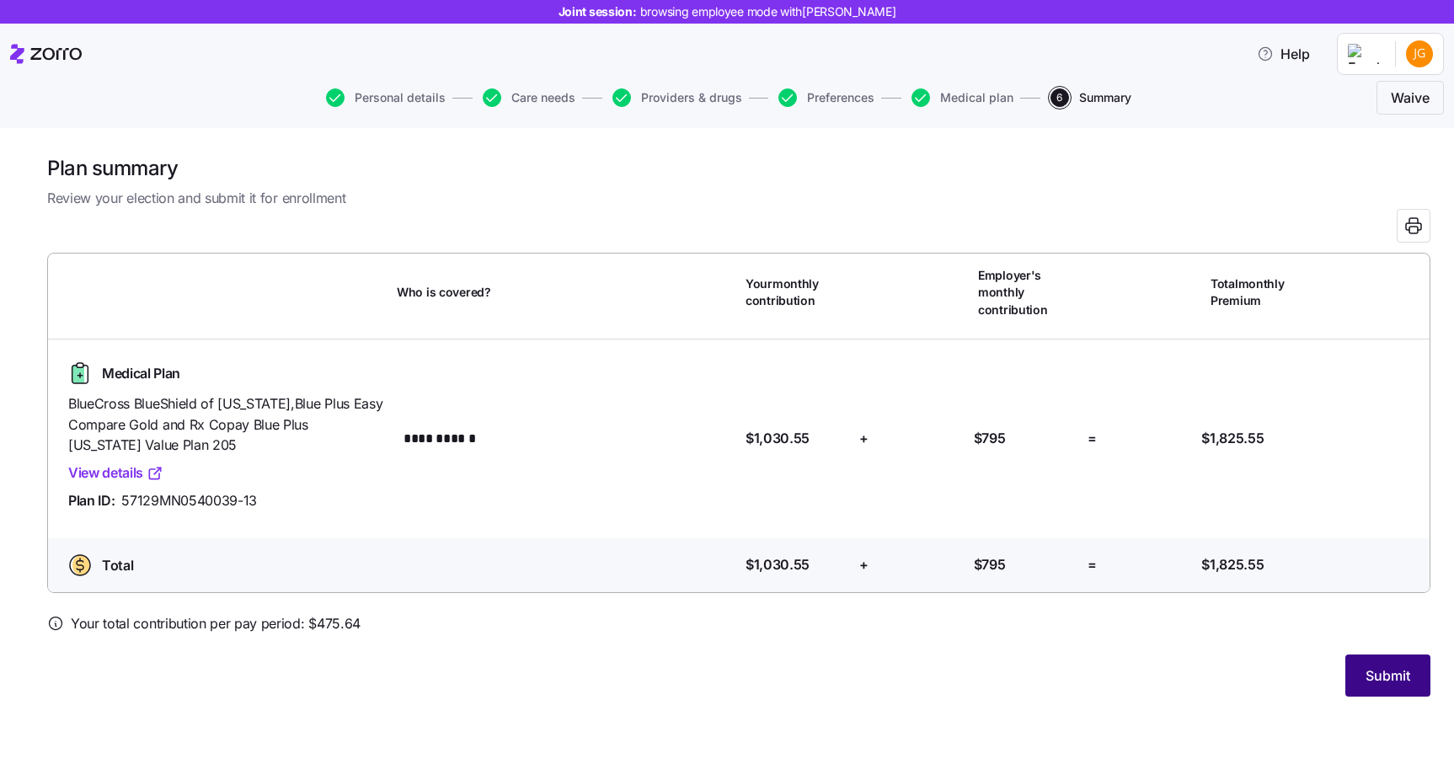
click at [1381, 675] on span "Submit" at bounding box center [1387, 675] width 45 height 20
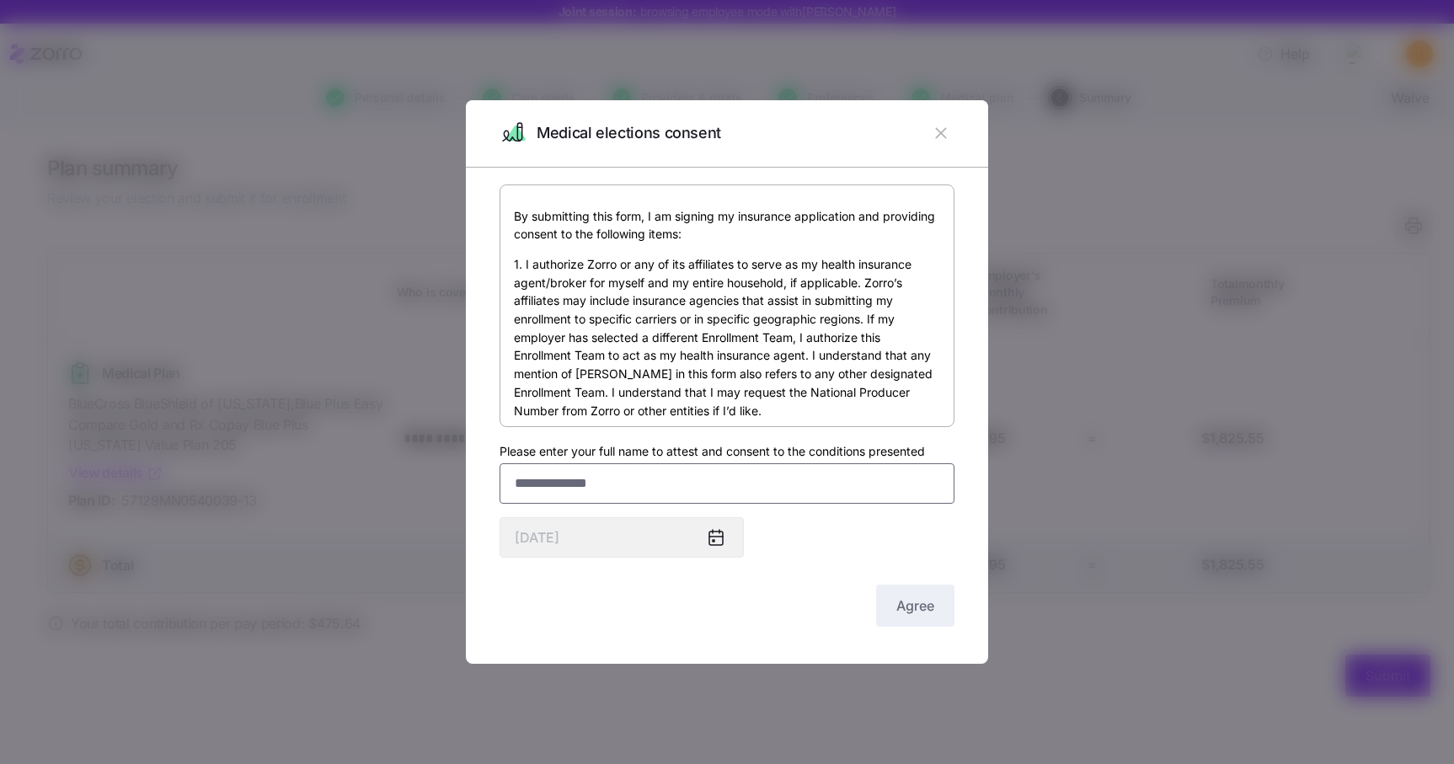
click at [582, 488] on input "Please enter your full name to attest and consent to the conditions presented" at bounding box center [726, 483] width 455 height 40
paste input "**********"
type input "**********"
click at [903, 605] on span "Agree" at bounding box center [915, 605] width 38 height 20
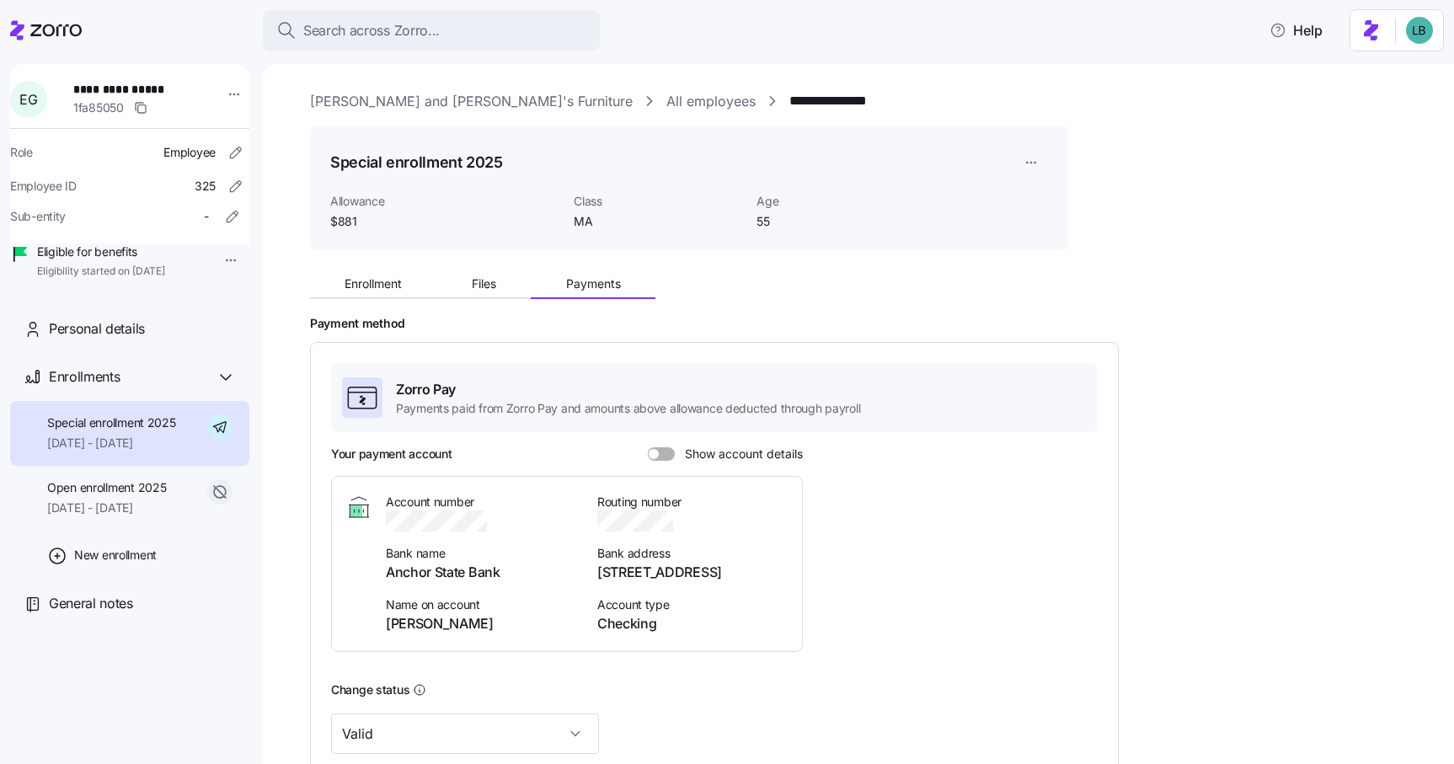
scroll to position [257, 0]
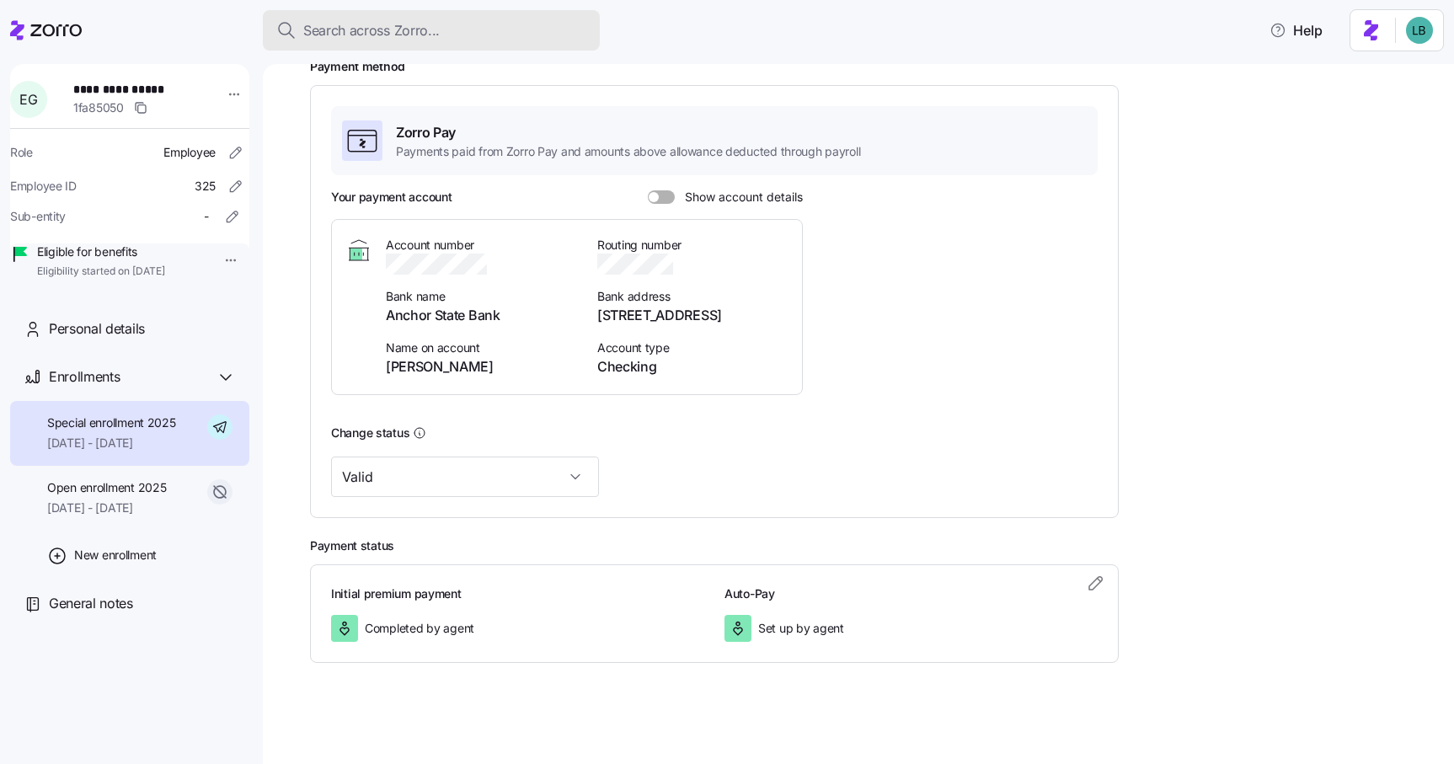
click at [323, 31] on span "Search across Zorro..." at bounding box center [371, 30] width 136 height 21
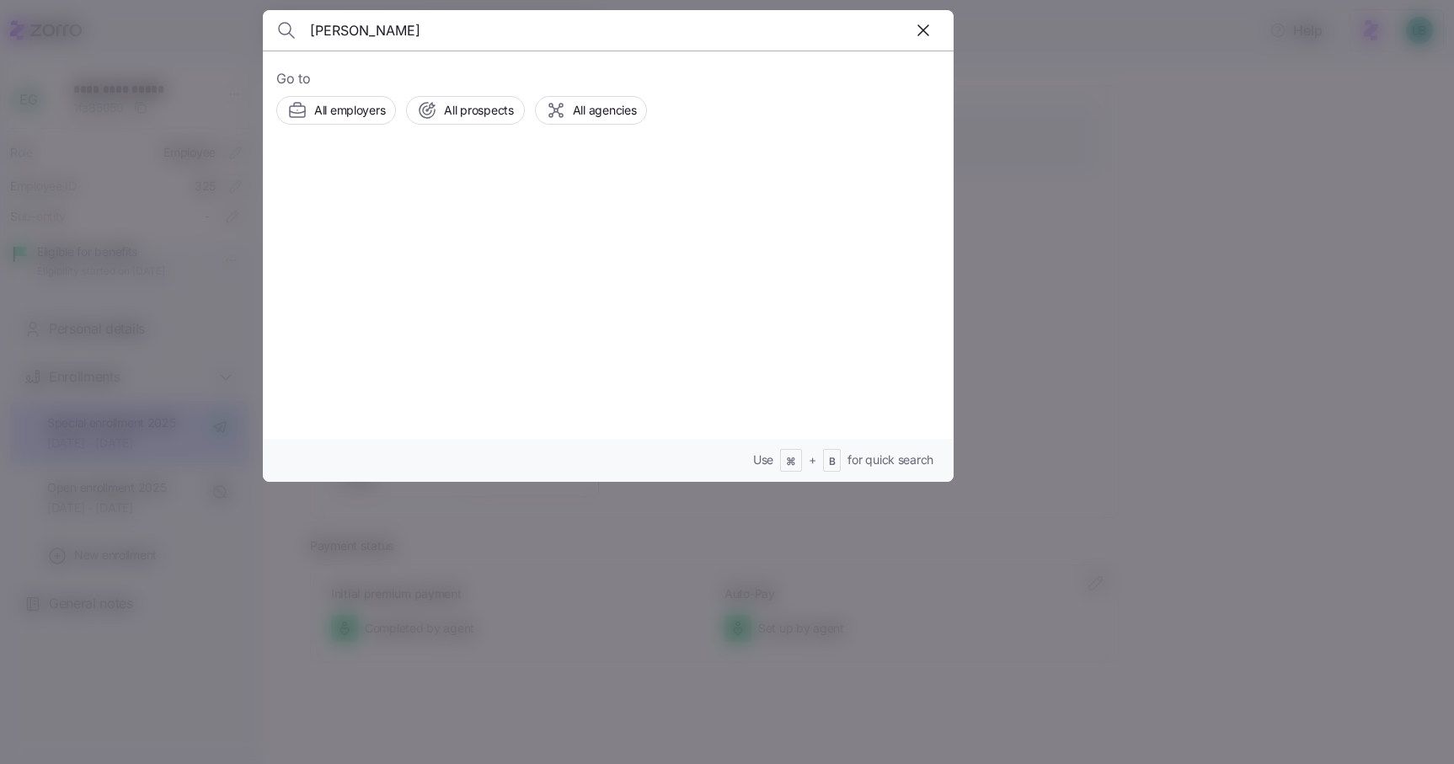
type input "Glenn Wildberger"
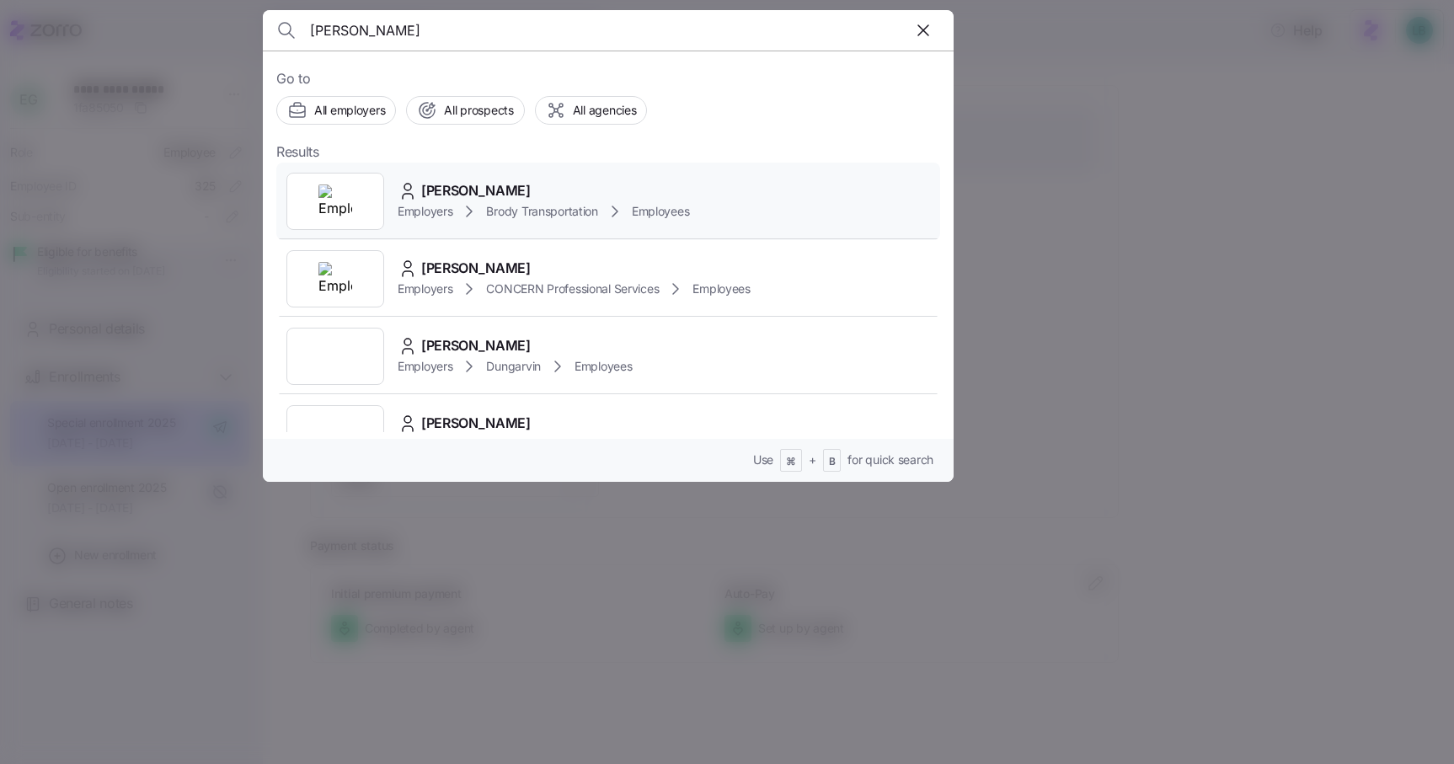
click at [513, 195] on span "Glenn Wildberger" at bounding box center [475, 190] width 109 height 21
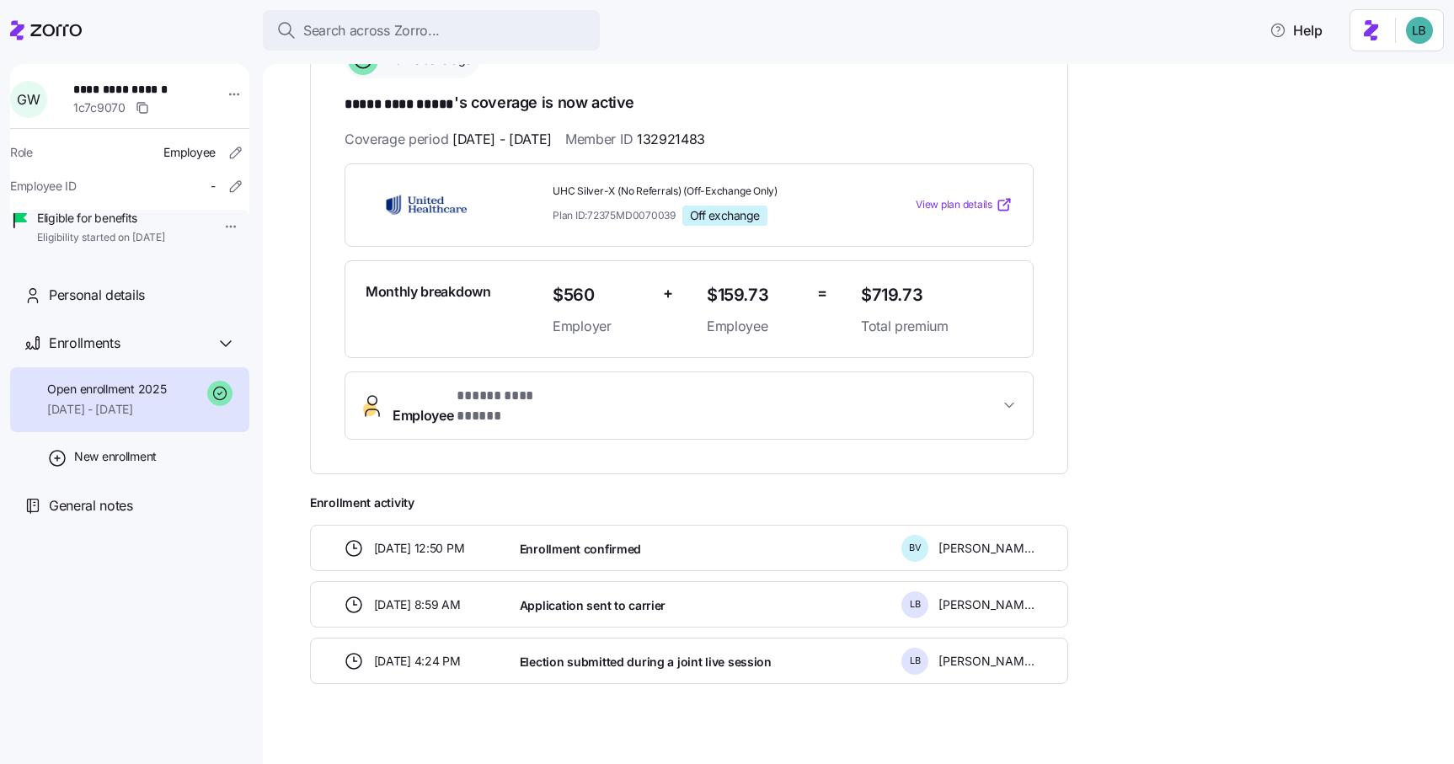
scroll to position [298, 0]
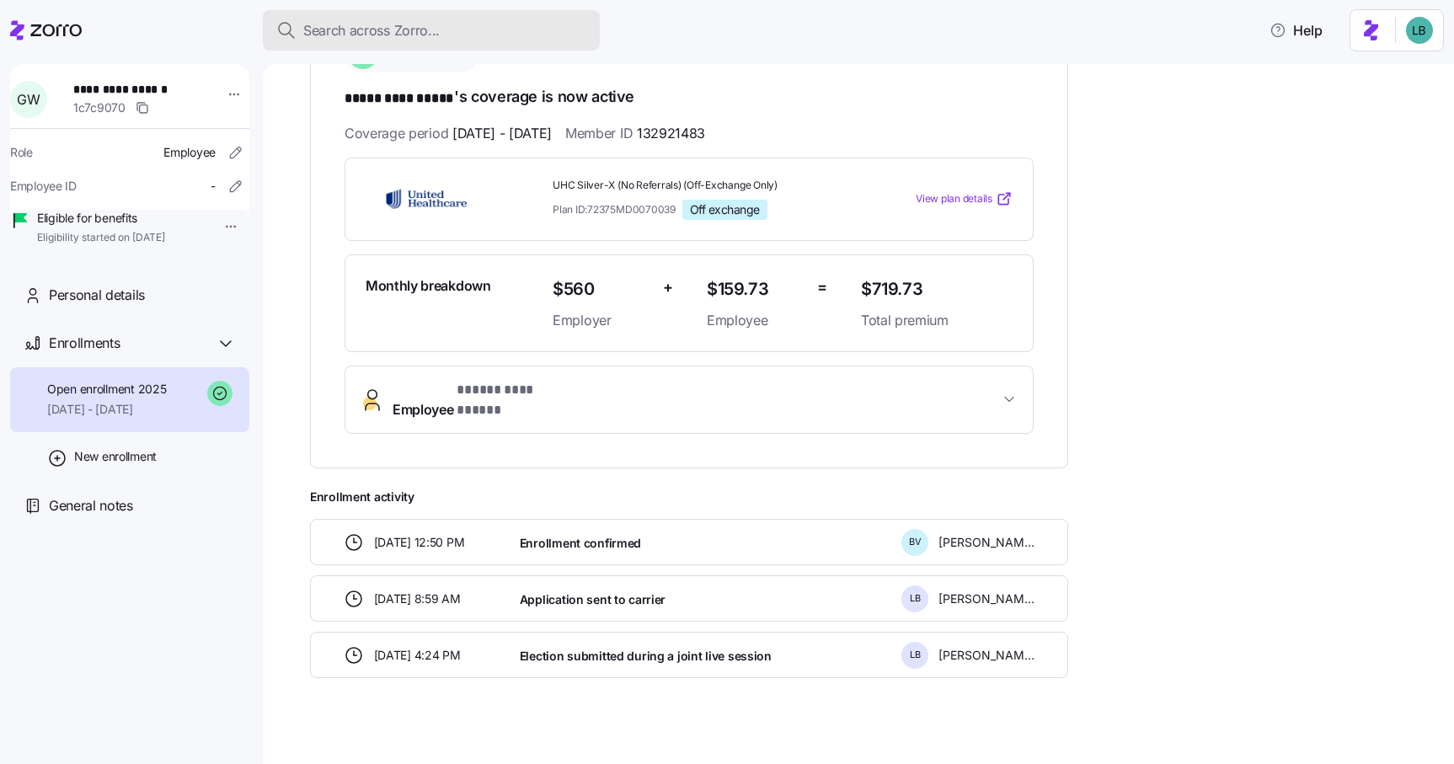
click at [371, 31] on span "Search across Zorro..." at bounding box center [371, 30] width 136 height 21
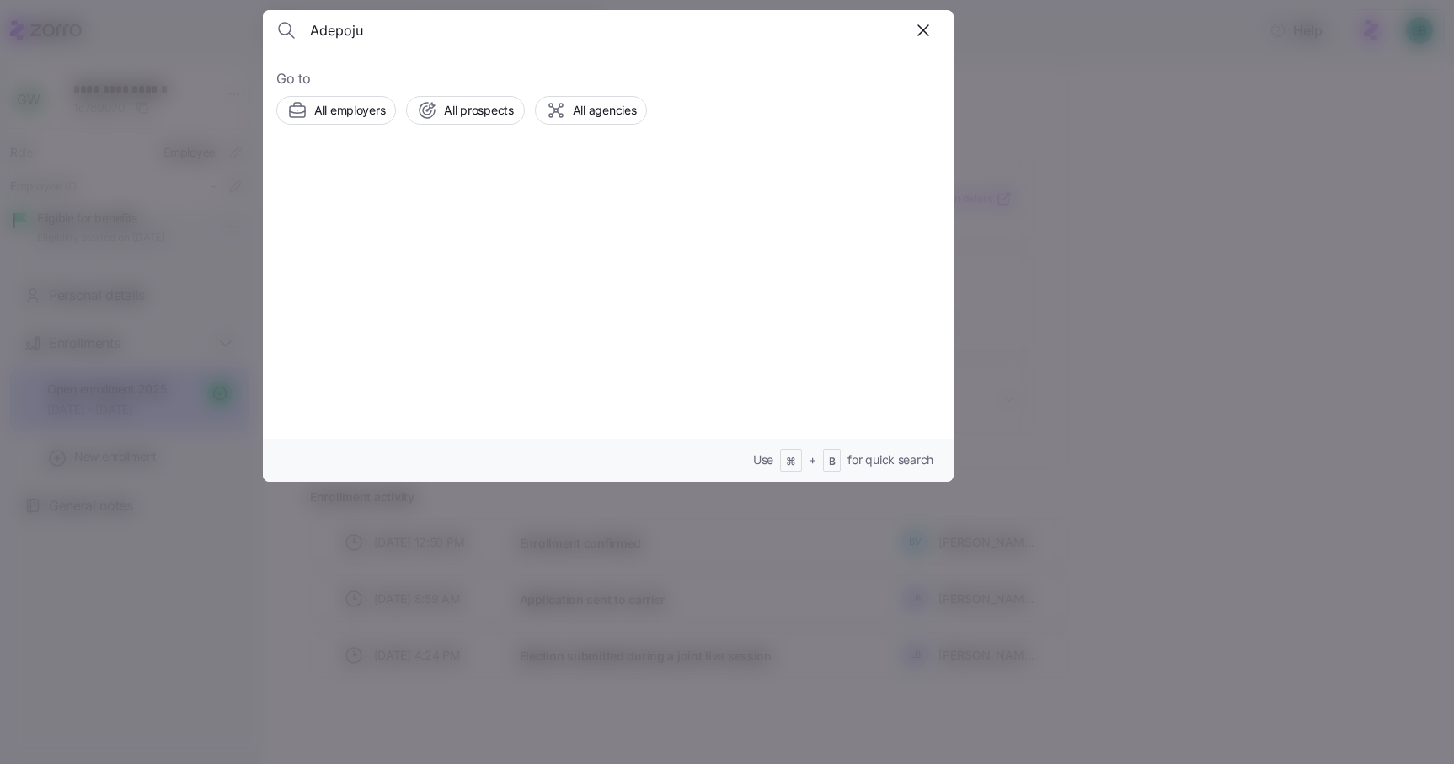
type input "Adepoju"
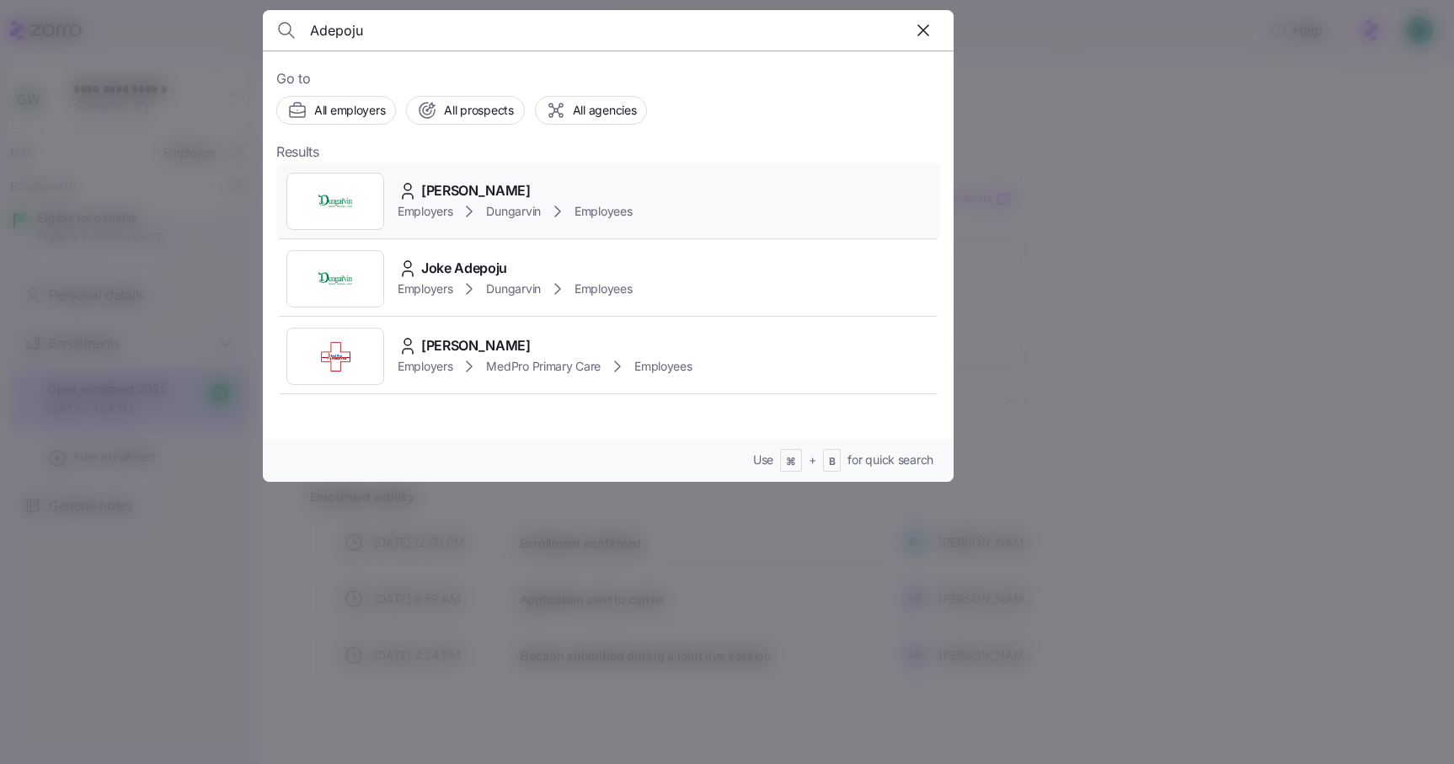
click at [469, 192] on span "Ademola Adepoju" at bounding box center [475, 190] width 109 height 21
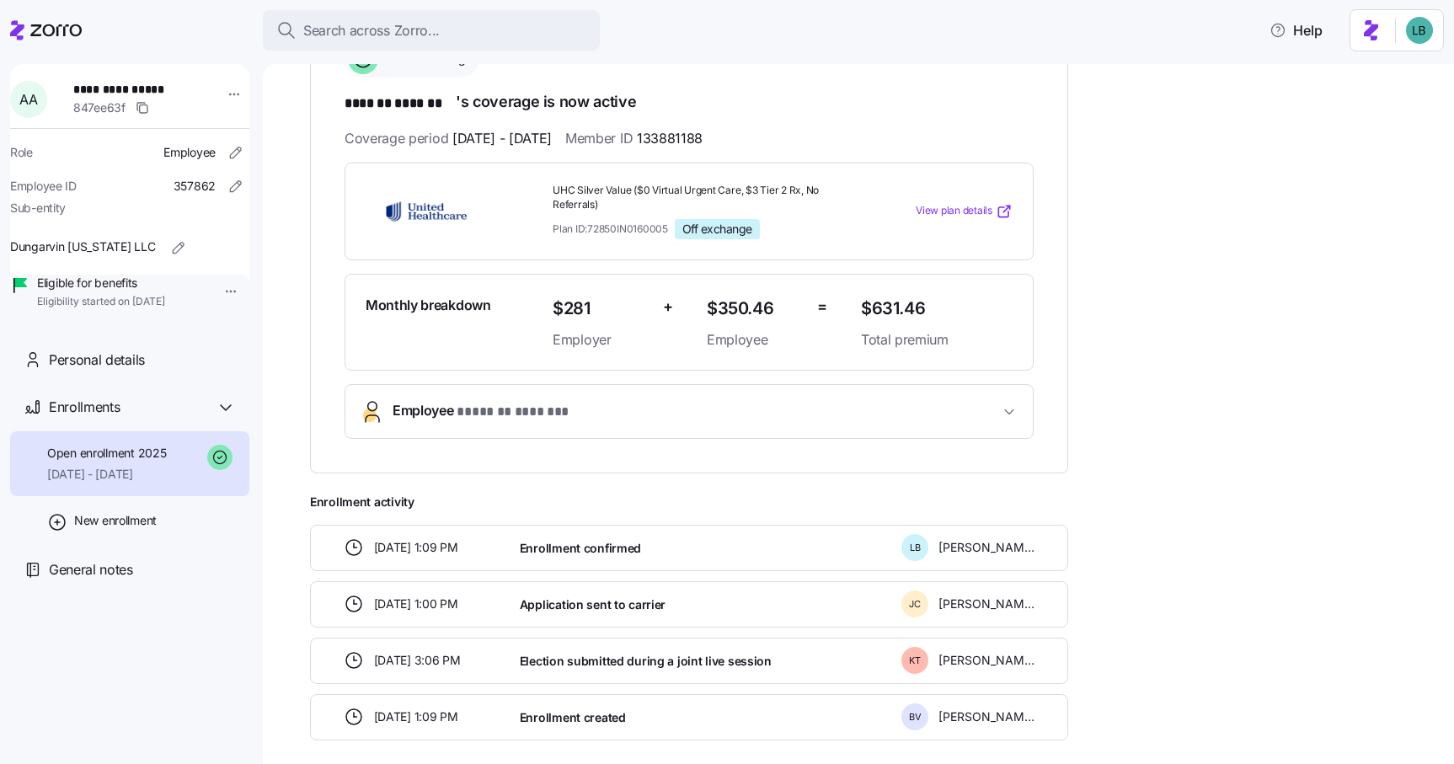
scroll to position [294, 0]
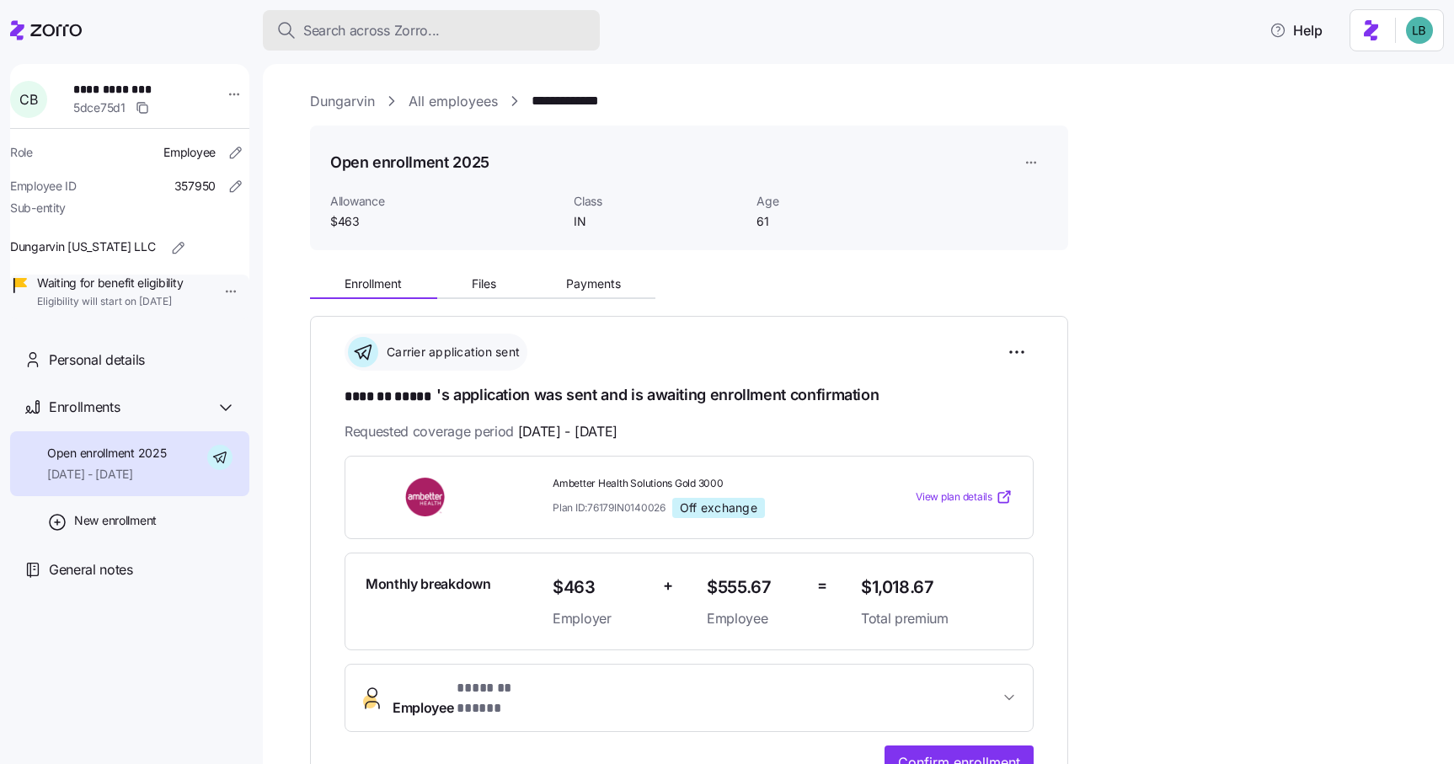
scroll to position [237, 0]
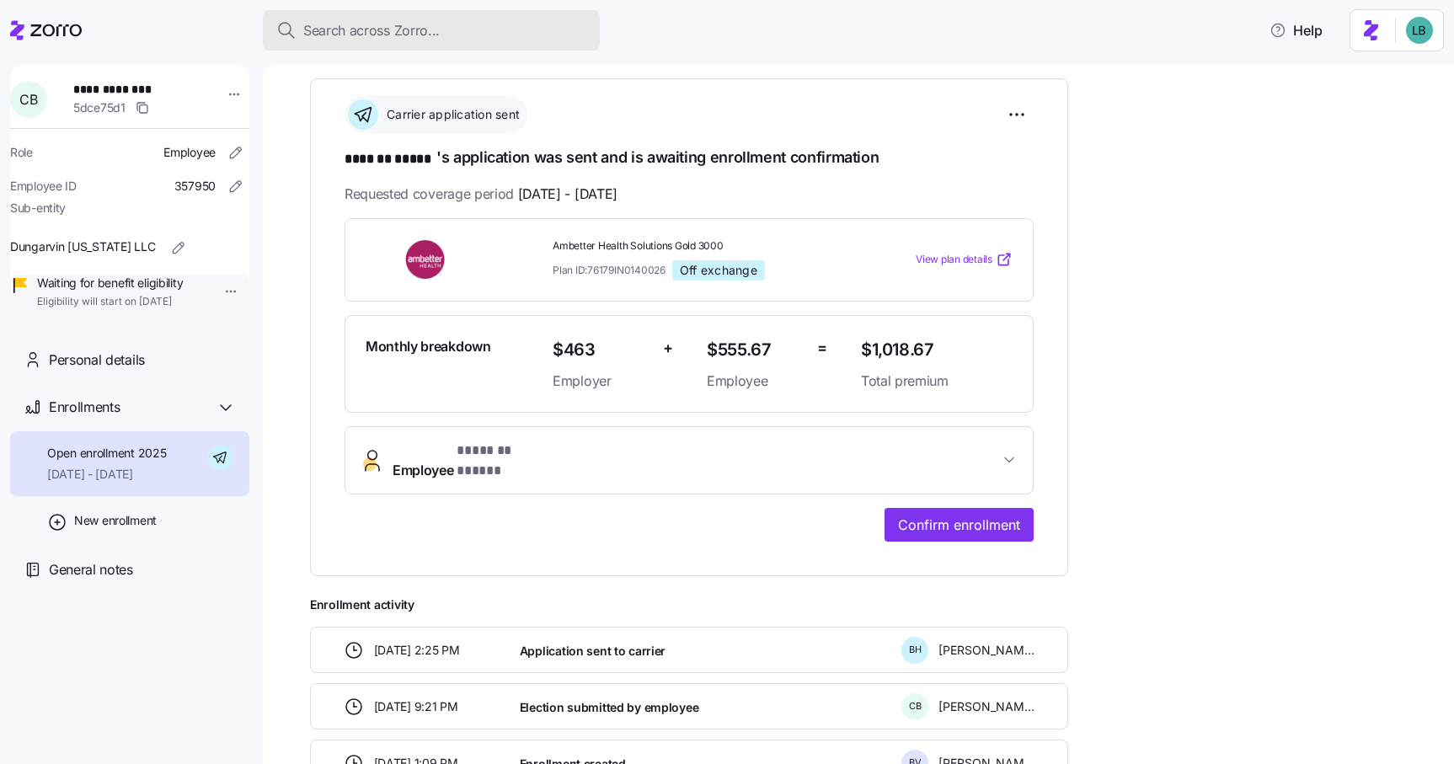
click at [339, 35] on span "Search across Zorro..." at bounding box center [371, 30] width 136 height 21
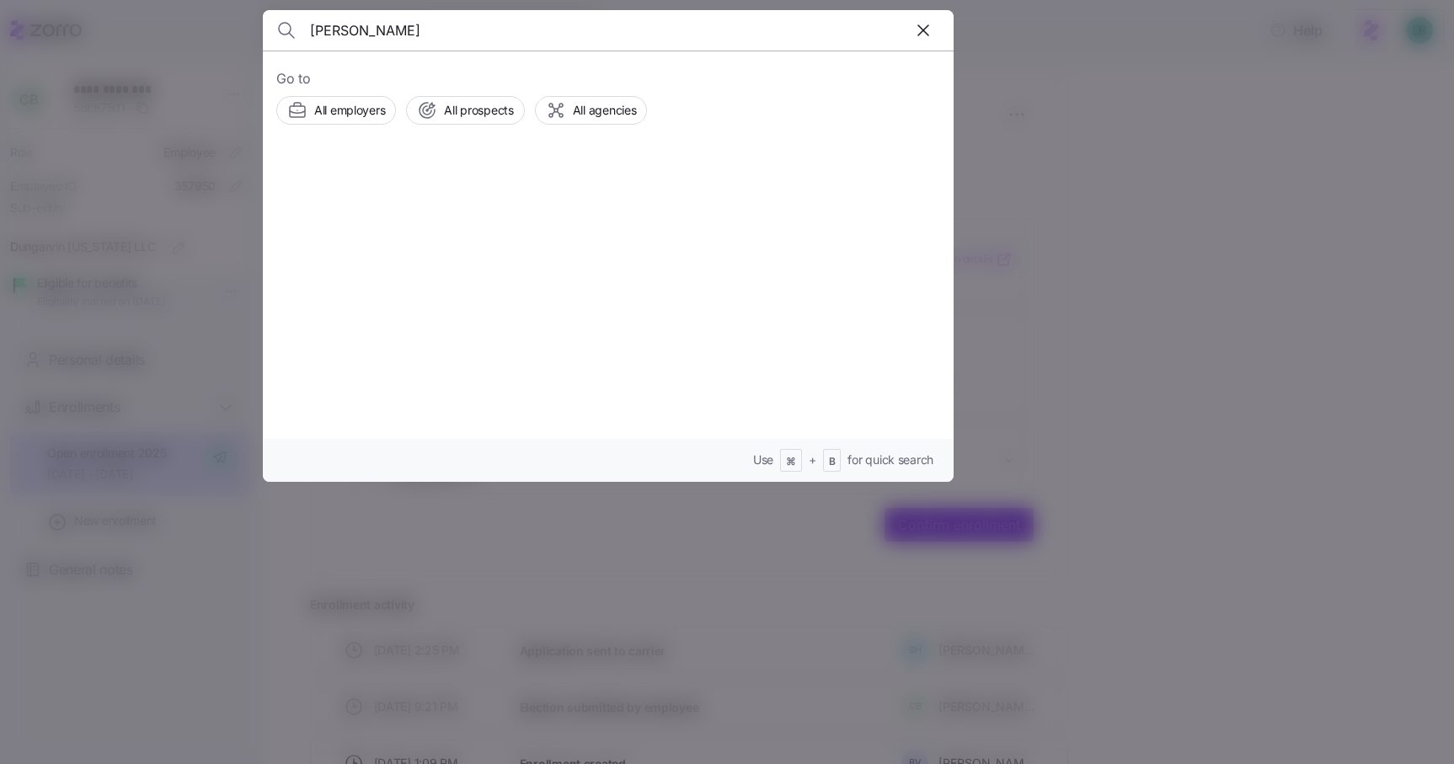
type input "[PERSON_NAME]"
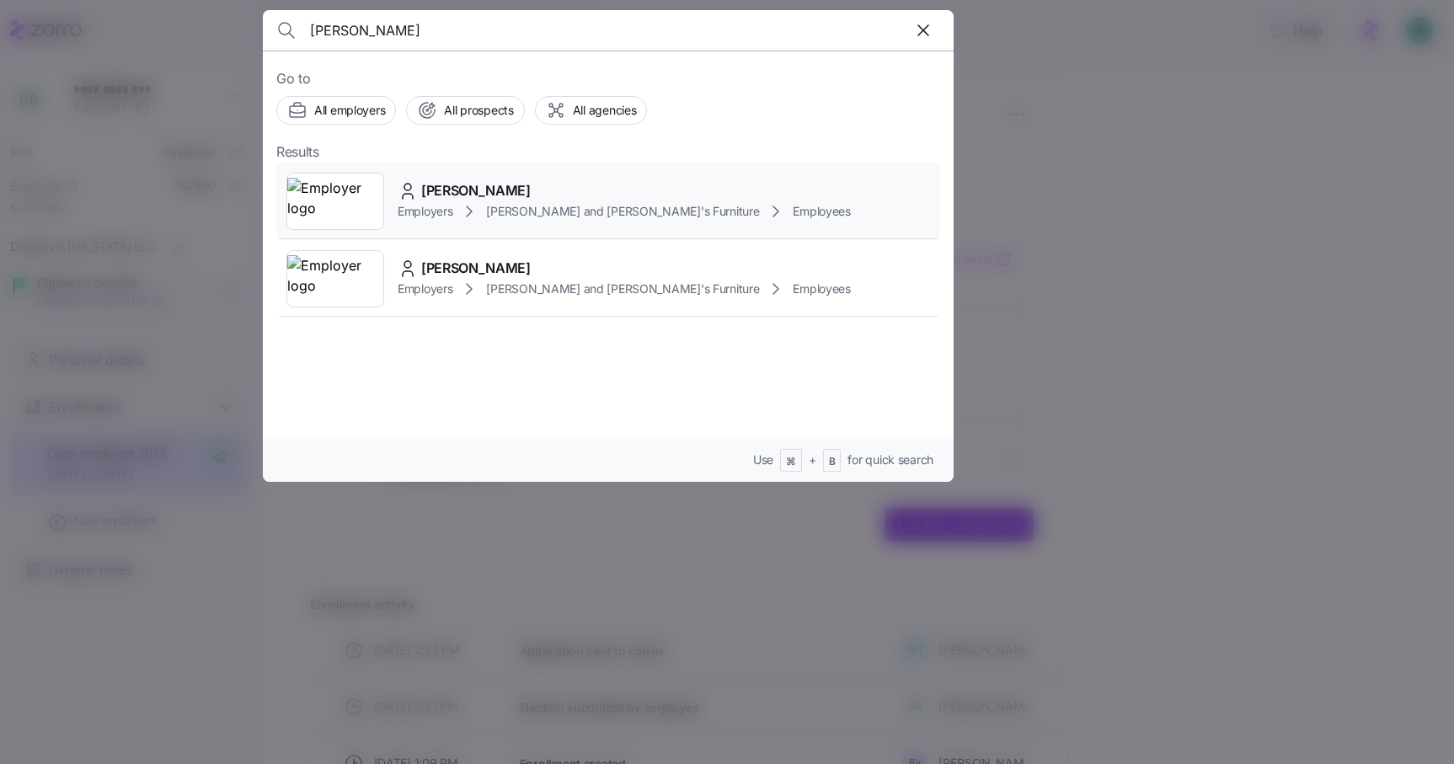
click at [499, 185] on span "[PERSON_NAME]" at bounding box center [475, 190] width 109 height 21
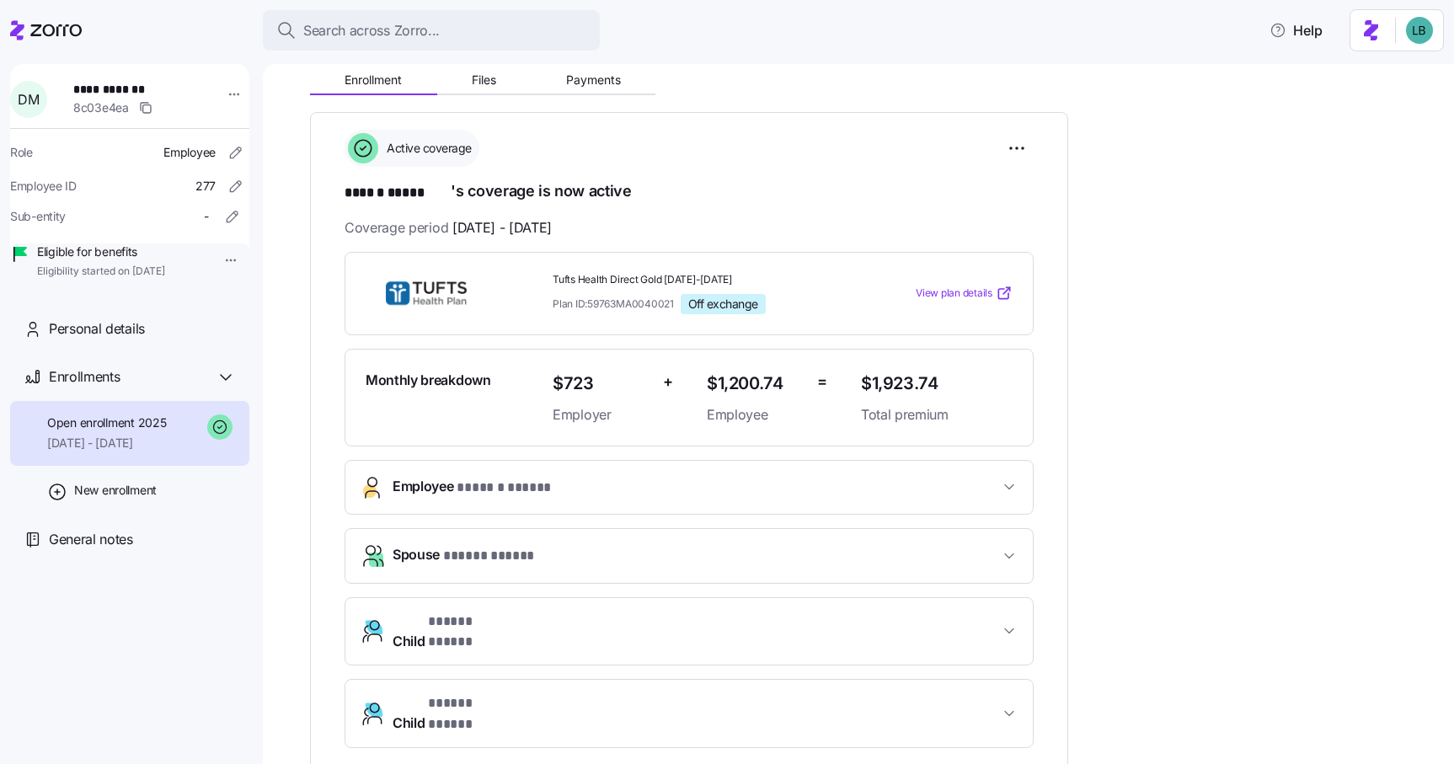
scroll to position [190, 0]
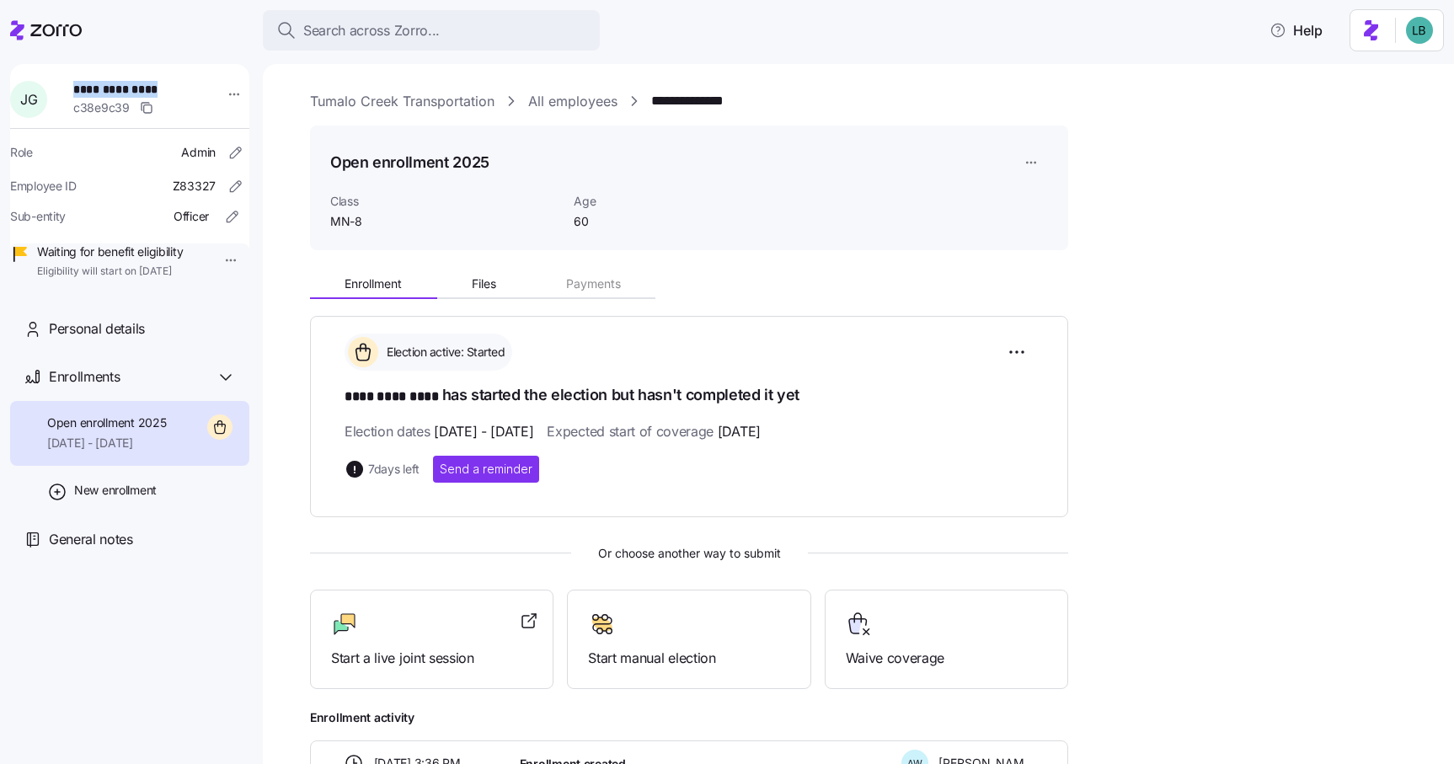
drag, startPoint x: 177, startPoint y: 90, endPoint x: 81, endPoint y: 89, distance: 96.0
click at [81, 89] on span "**********" at bounding box center [132, 89] width 118 height 17
copy span "**********"
